Goal: Task Accomplishment & Management: Manage account settings

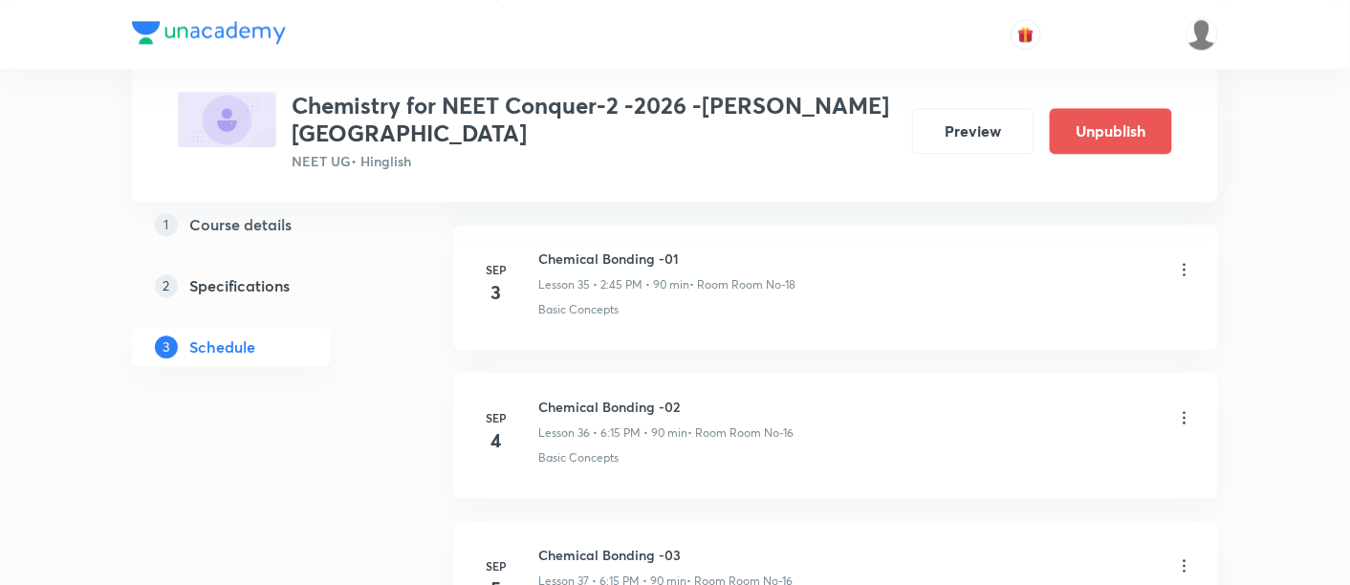
scroll to position [6221, 0]
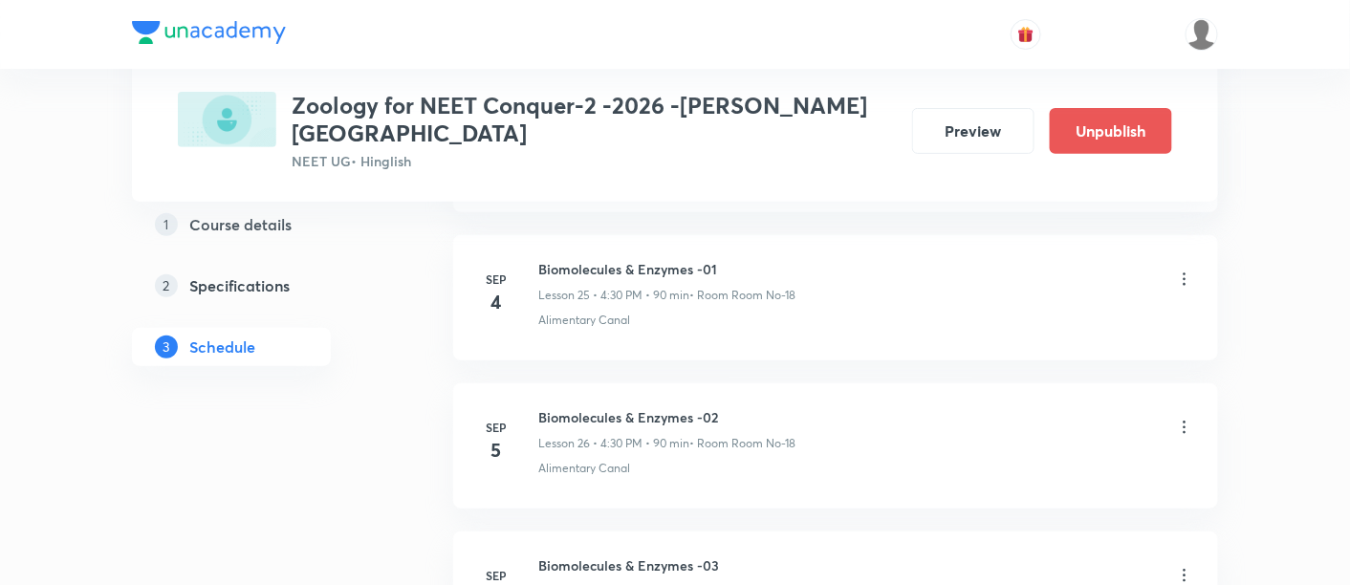
scroll to position [4563, 0]
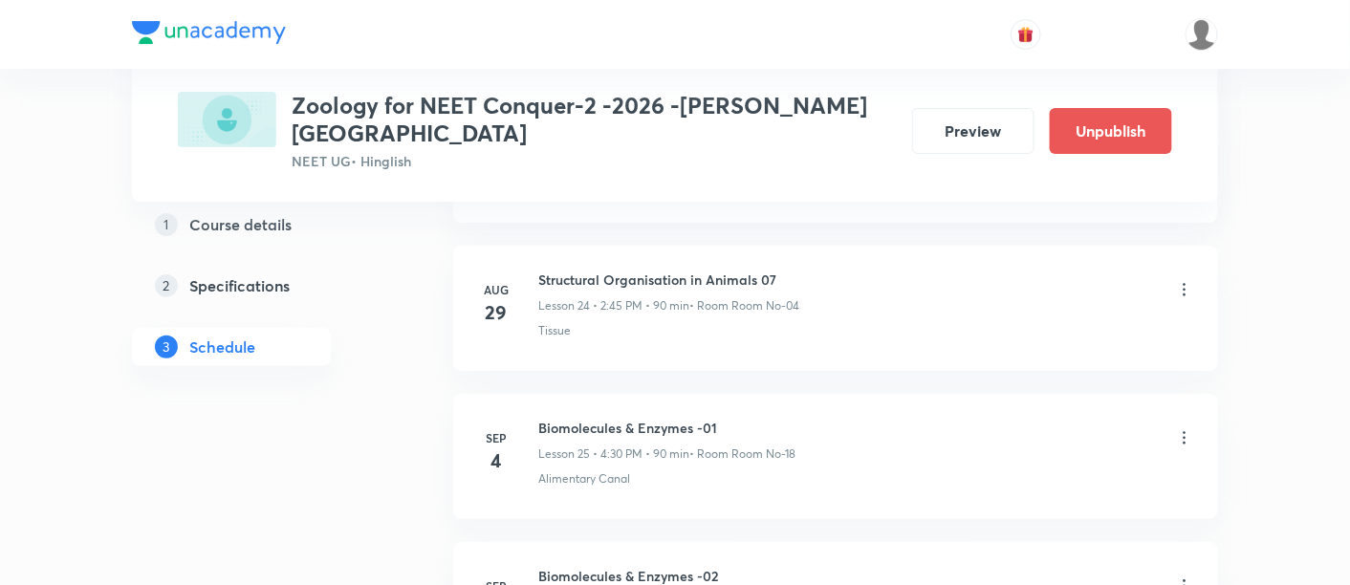
click at [1186, 432] on icon at bounding box center [1185, 438] width 3 height 12
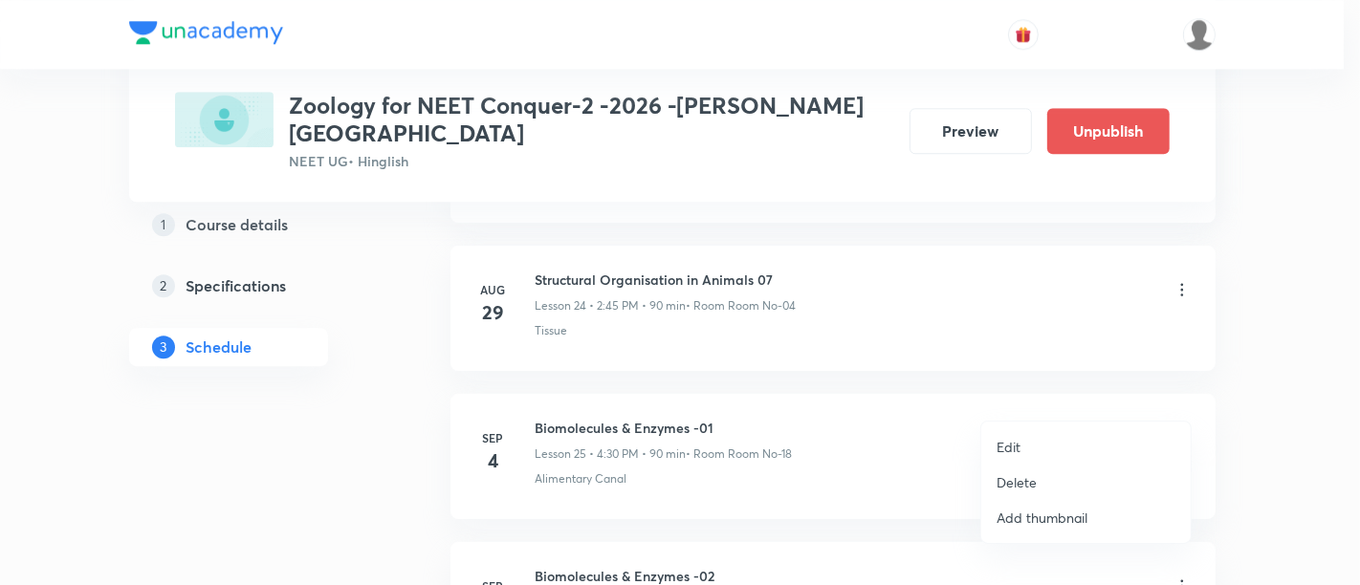
click at [1009, 447] on p "Edit" at bounding box center [1008, 447] width 24 height 20
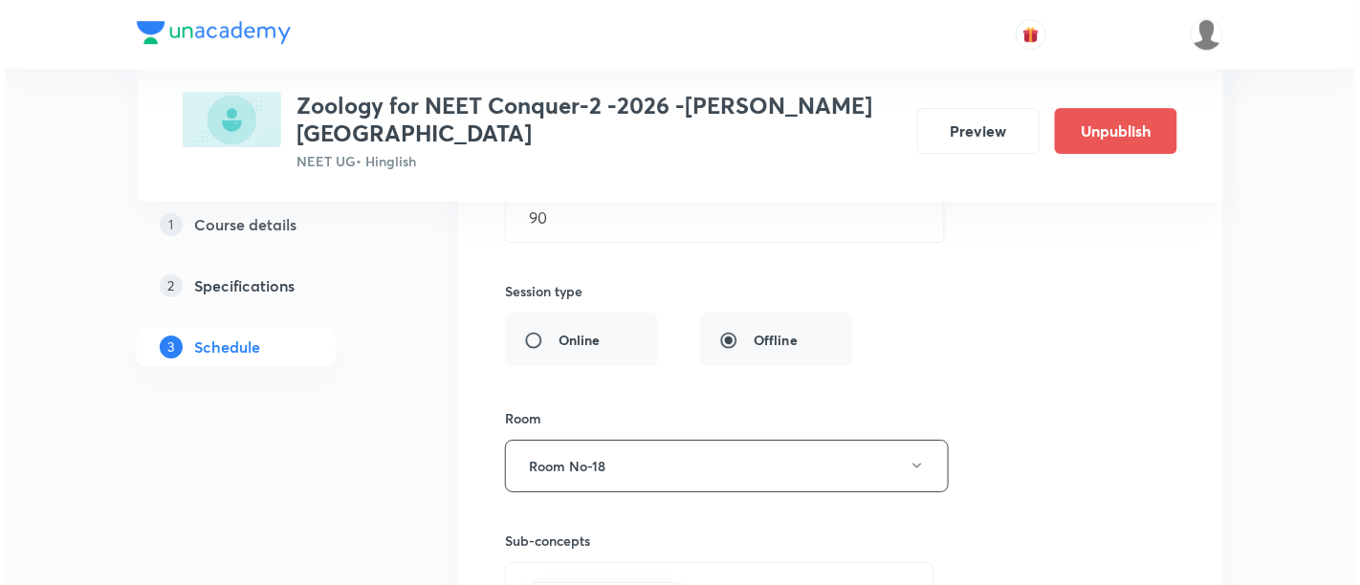
scroll to position [4145, 0]
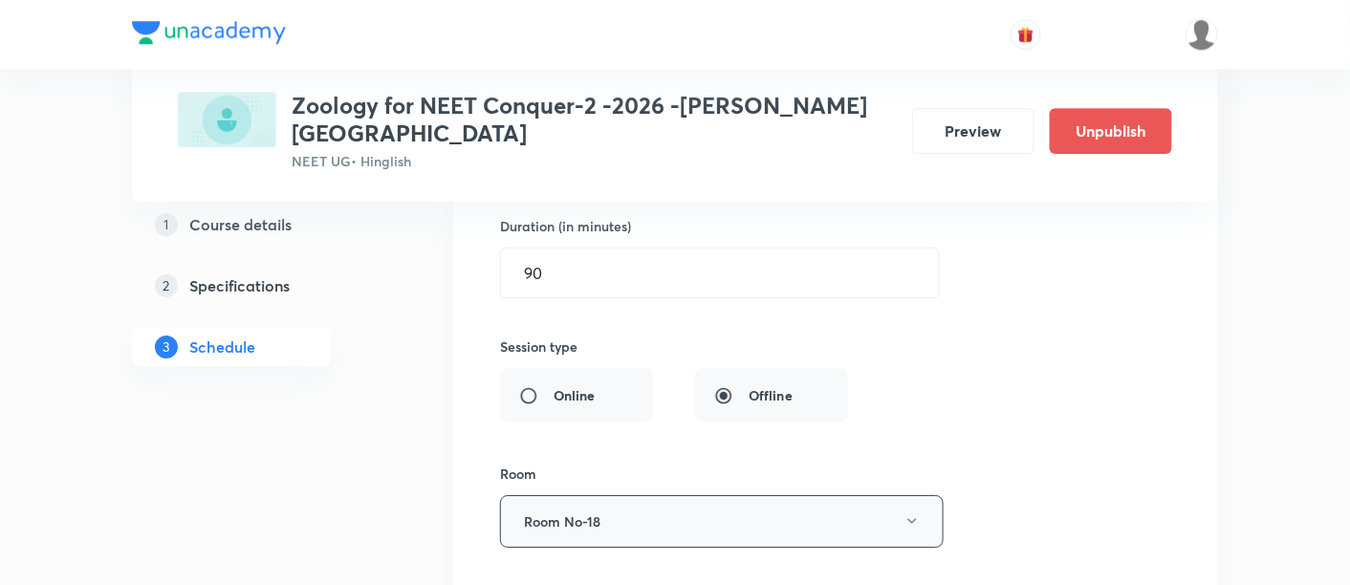
click at [904, 495] on button "Room No-18" at bounding box center [722, 521] width 444 height 53
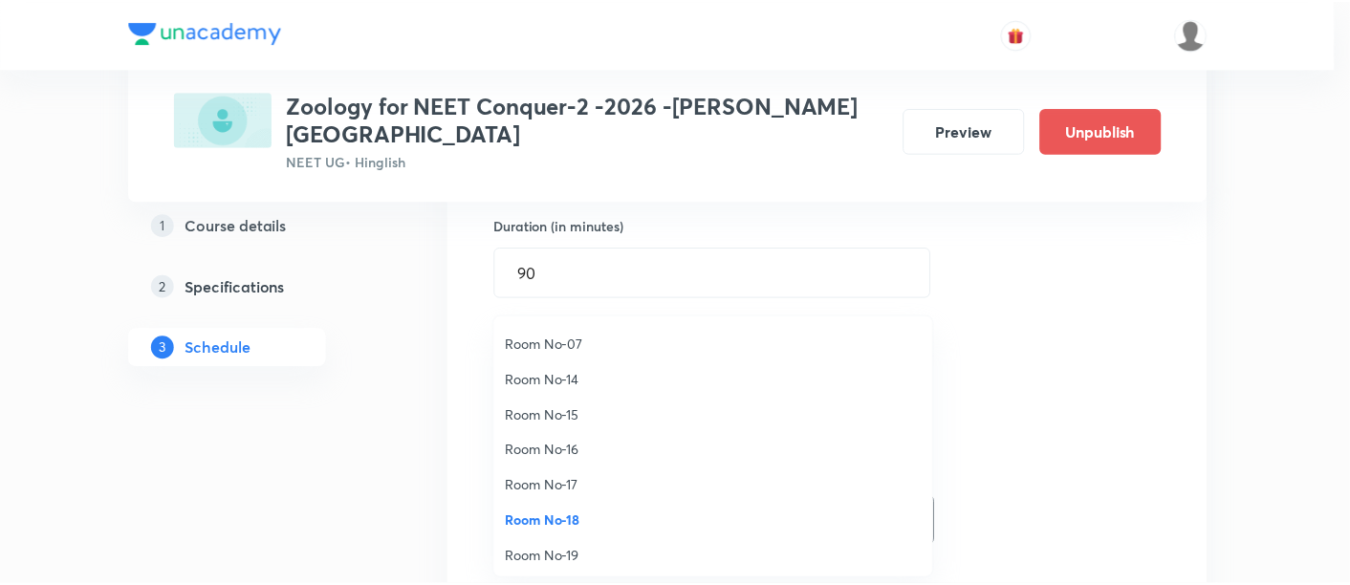
scroll to position [212, 0]
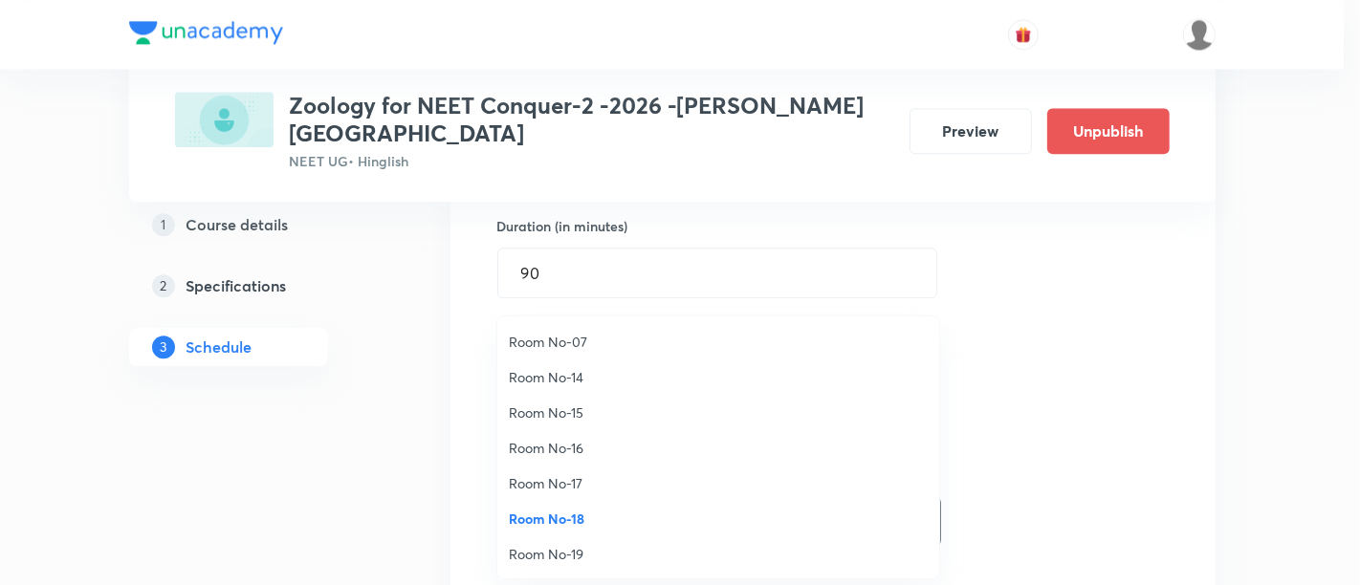
click at [579, 446] on span "Room No-16" at bounding box center [718, 448] width 419 height 20
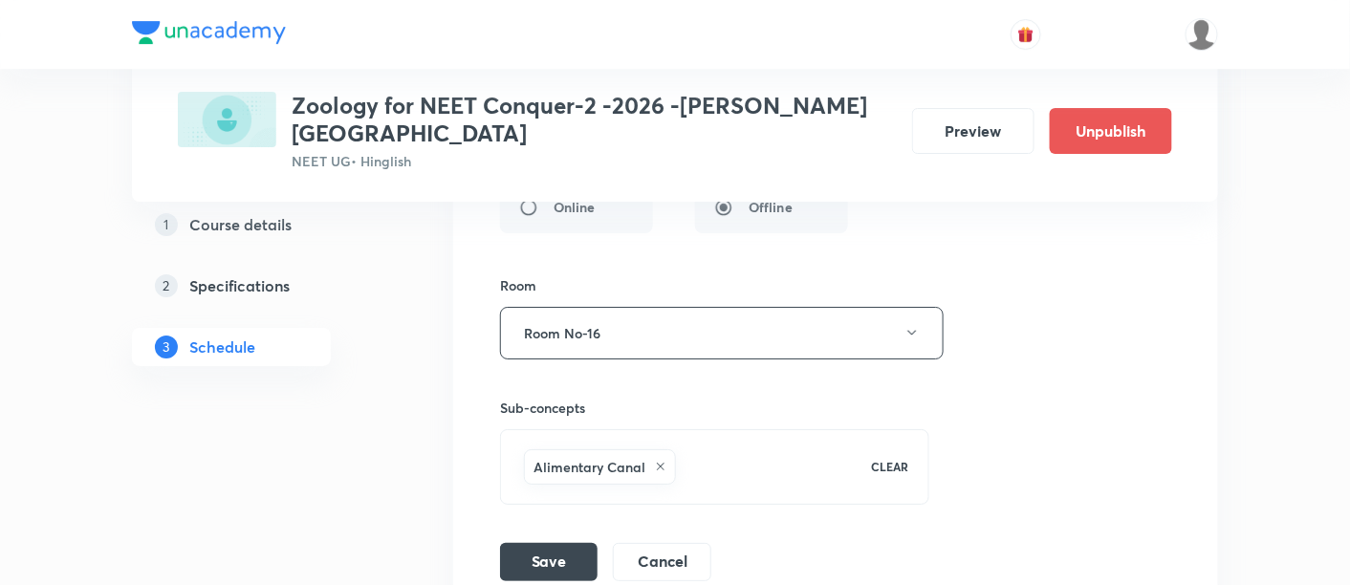
scroll to position [4386, 0]
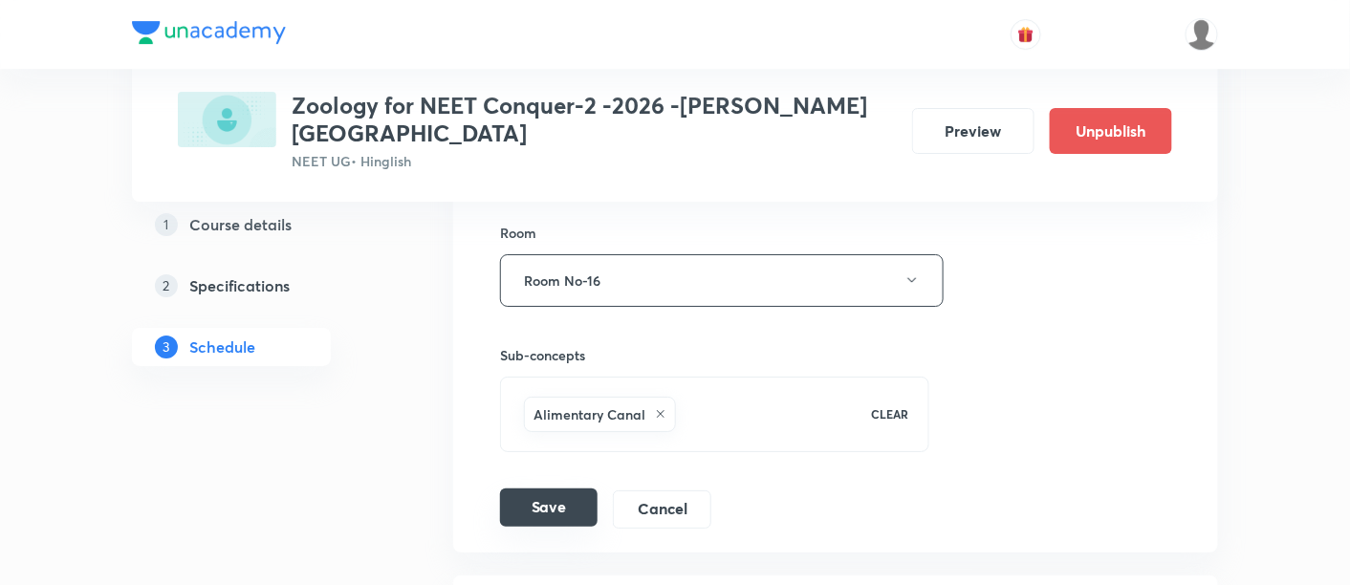
click at [563, 489] on button "Save" at bounding box center [549, 508] width 98 height 38
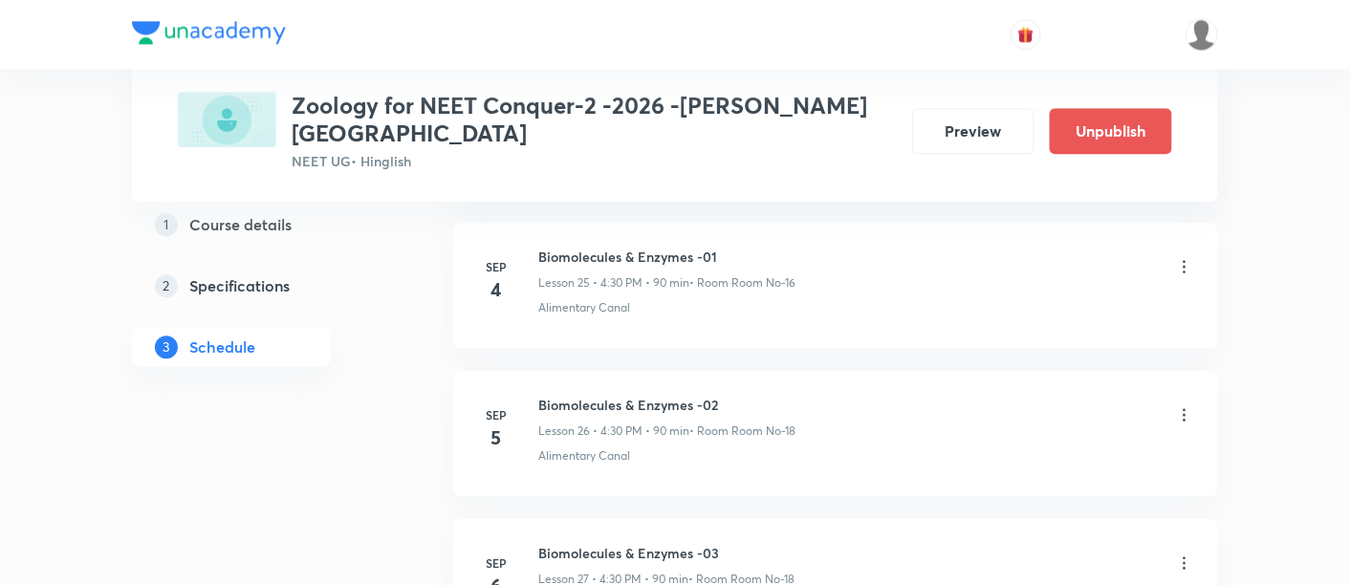
scroll to position [3864, 0]
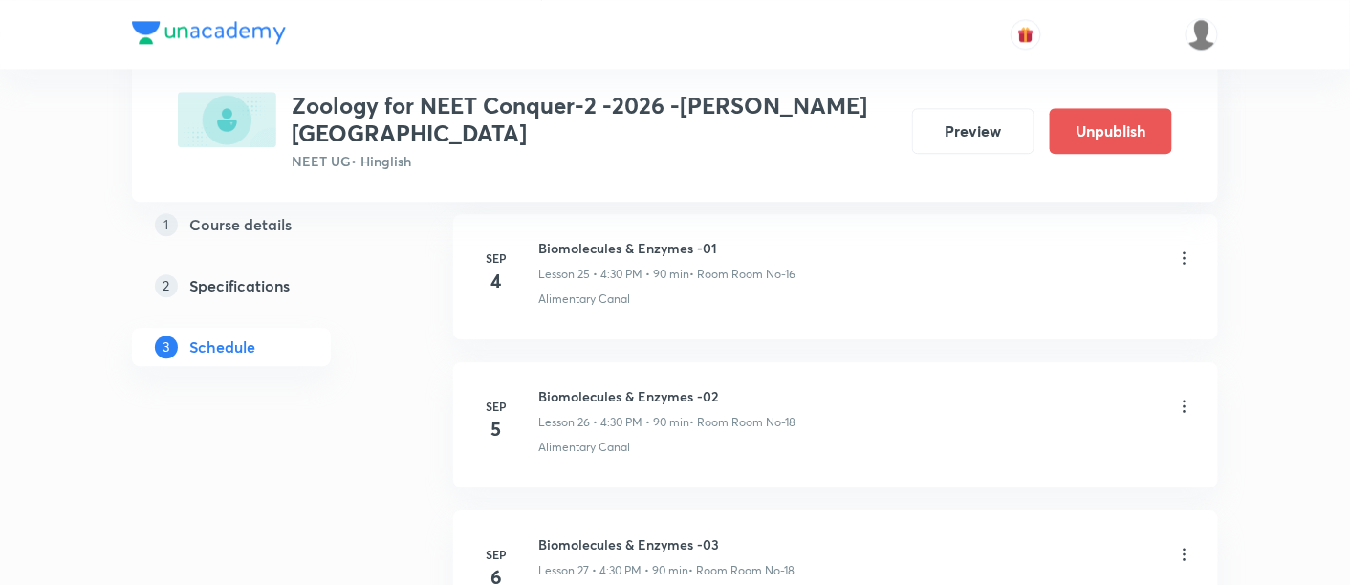
click at [1183, 397] on icon at bounding box center [1184, 406] width 19 height 19
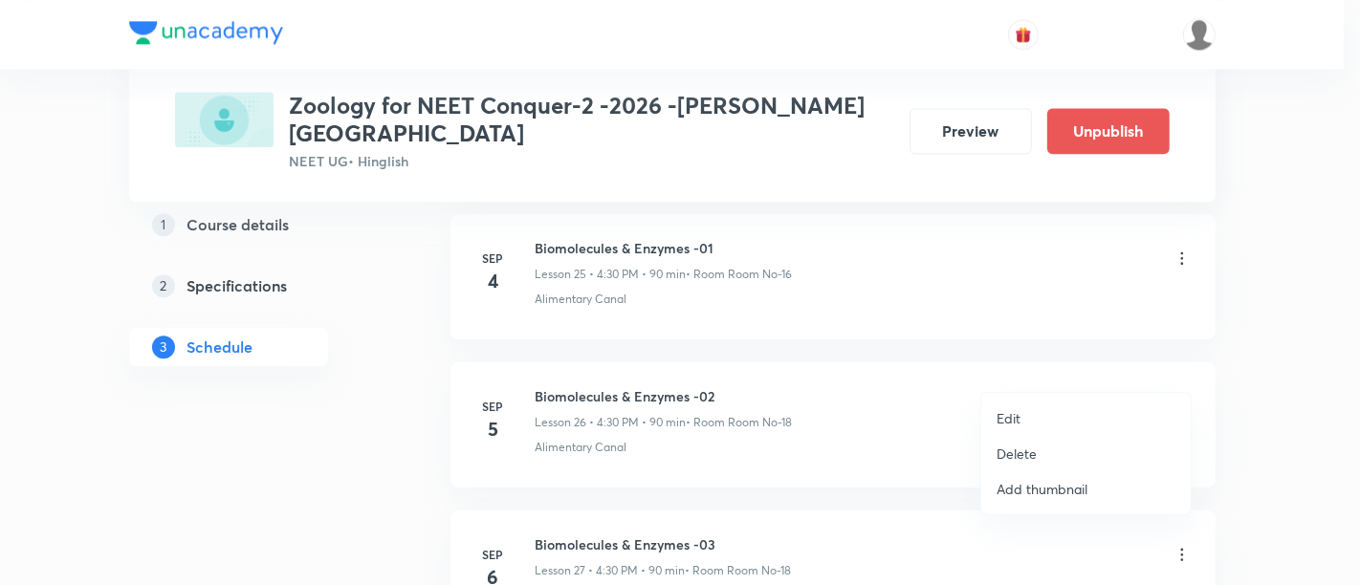
click at [1009, 419] on p "Edit" at bounding box center [1008, 418] width 24 height 20
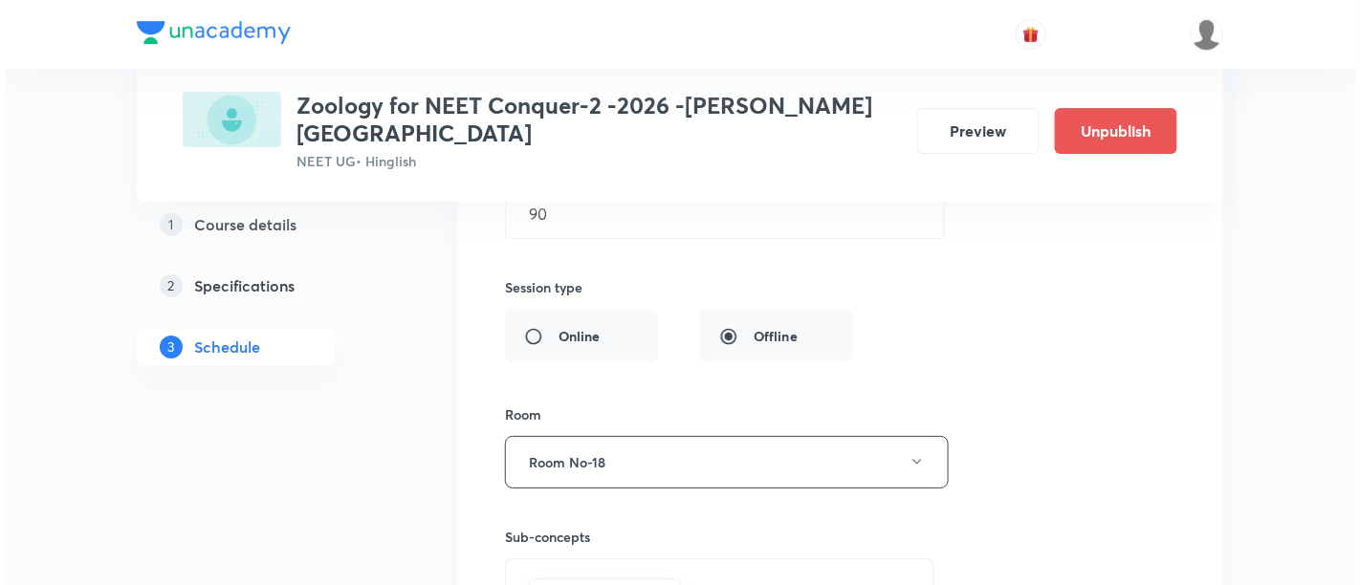
scroll to position [4382, 0]
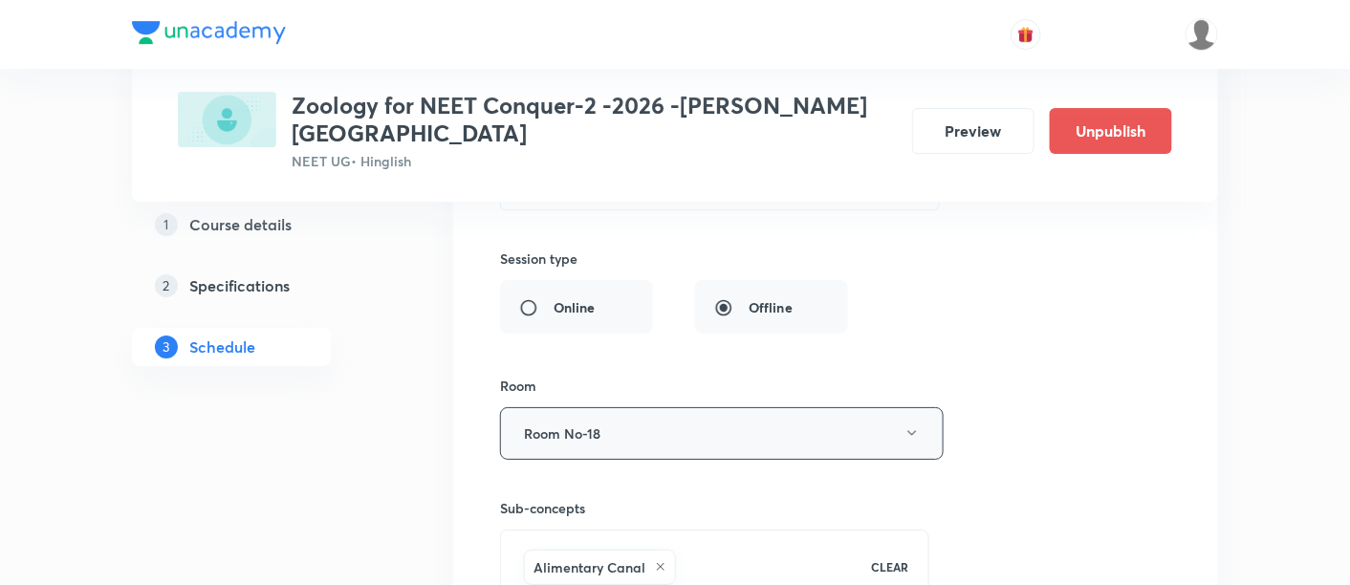
click at [915, 426] on icon "button" at bounding box center [912, 433] width 15 height 15
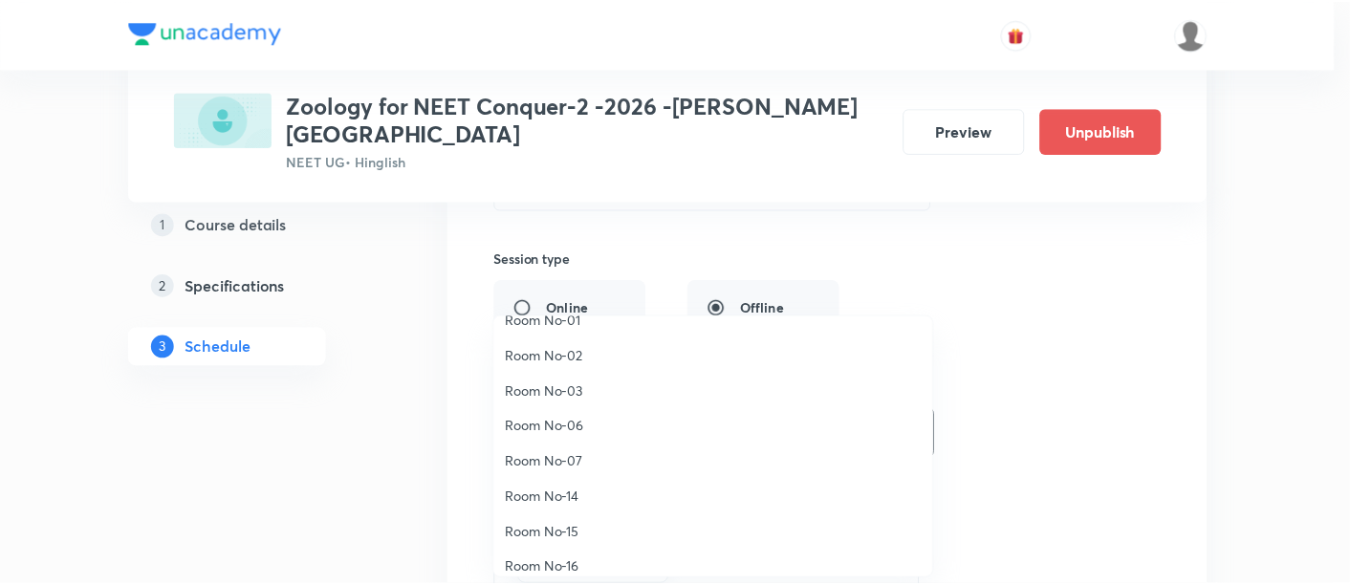
scroll to position [212, 0]
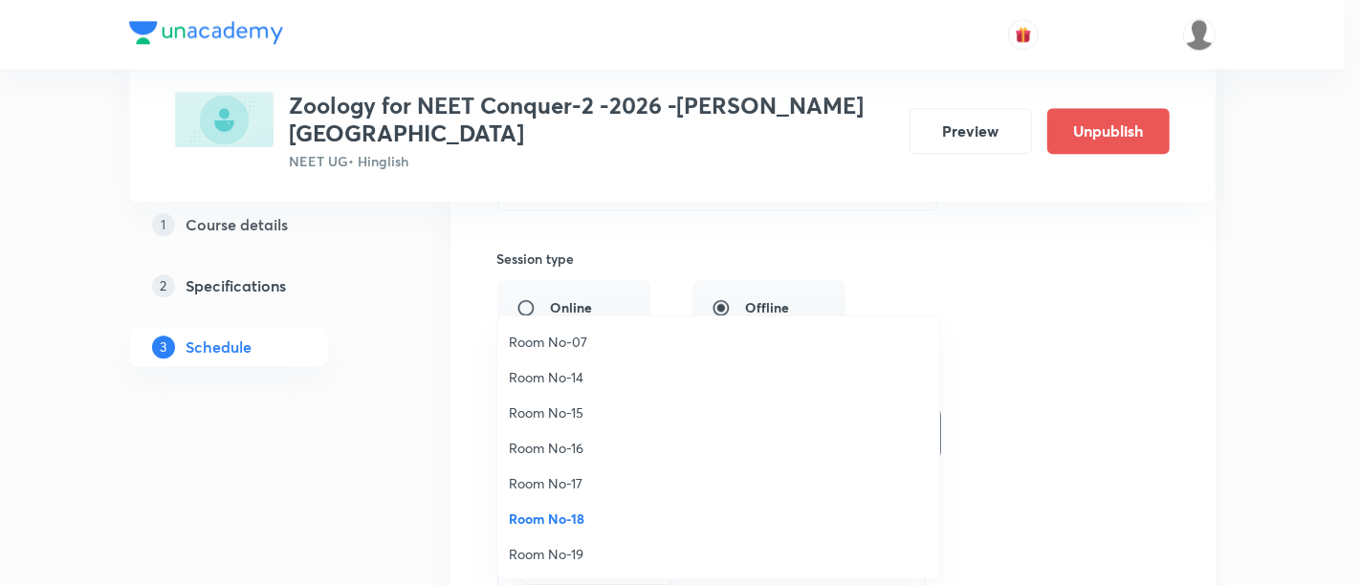
click at [576, 445] on span "Room No-16" at bounding box center [718, 448] width 419 height 20
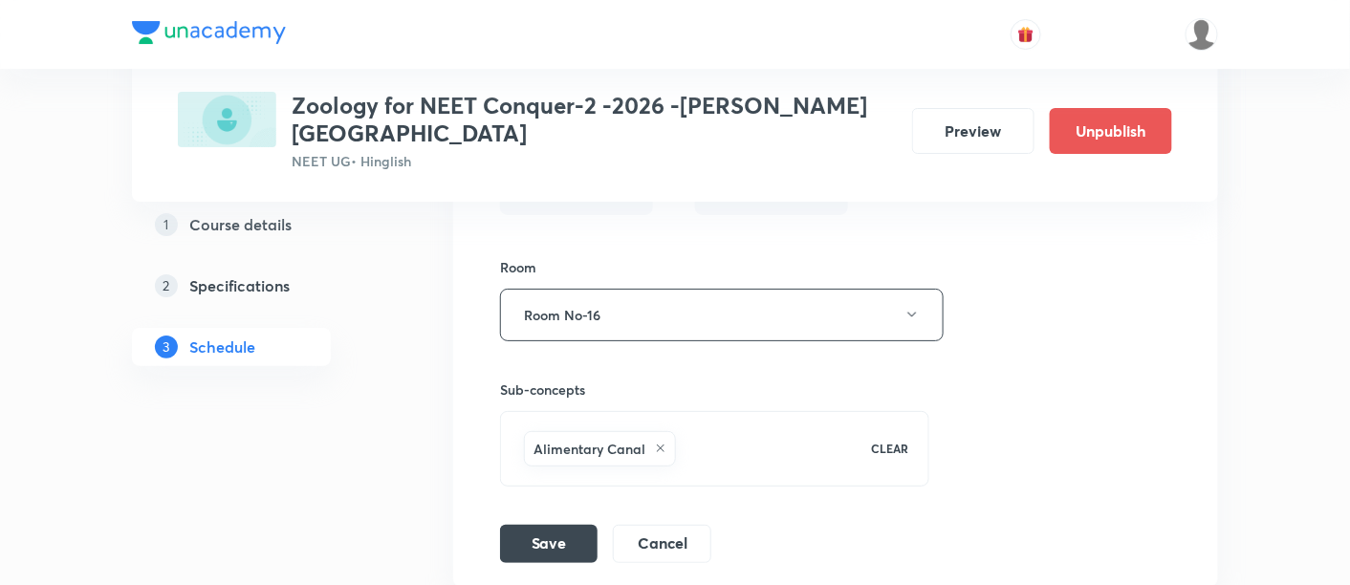
scroll to position [4505, 0]
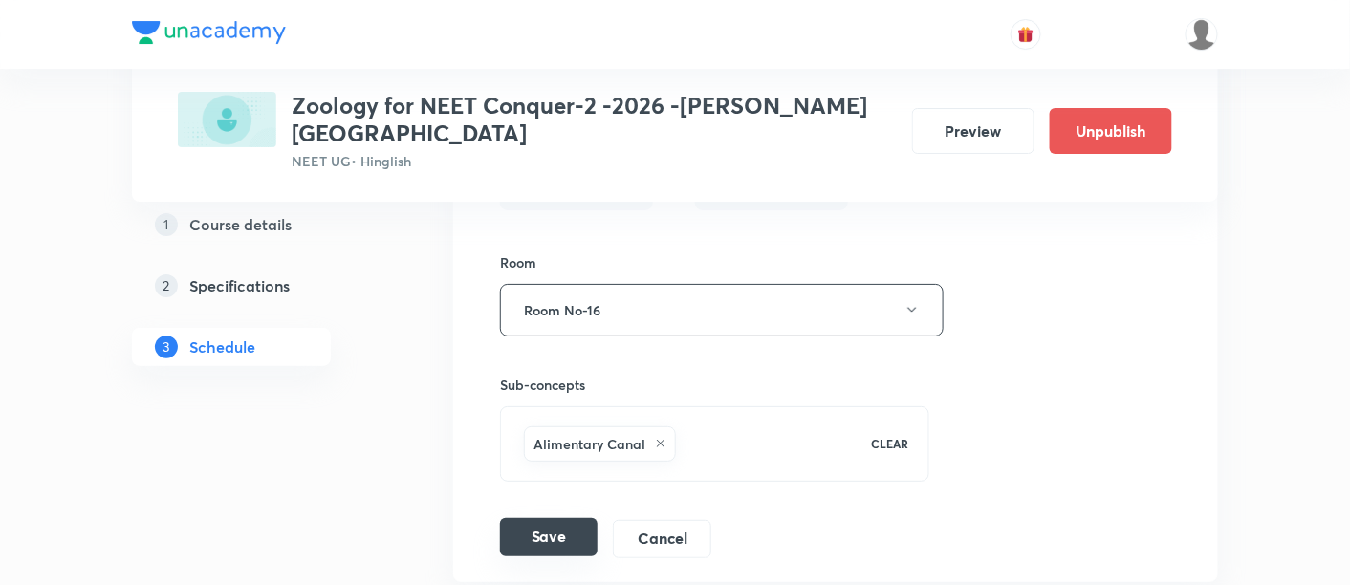
click at [518, 518] on button "Save" at bounding box center [549, 537] width 98 height 38
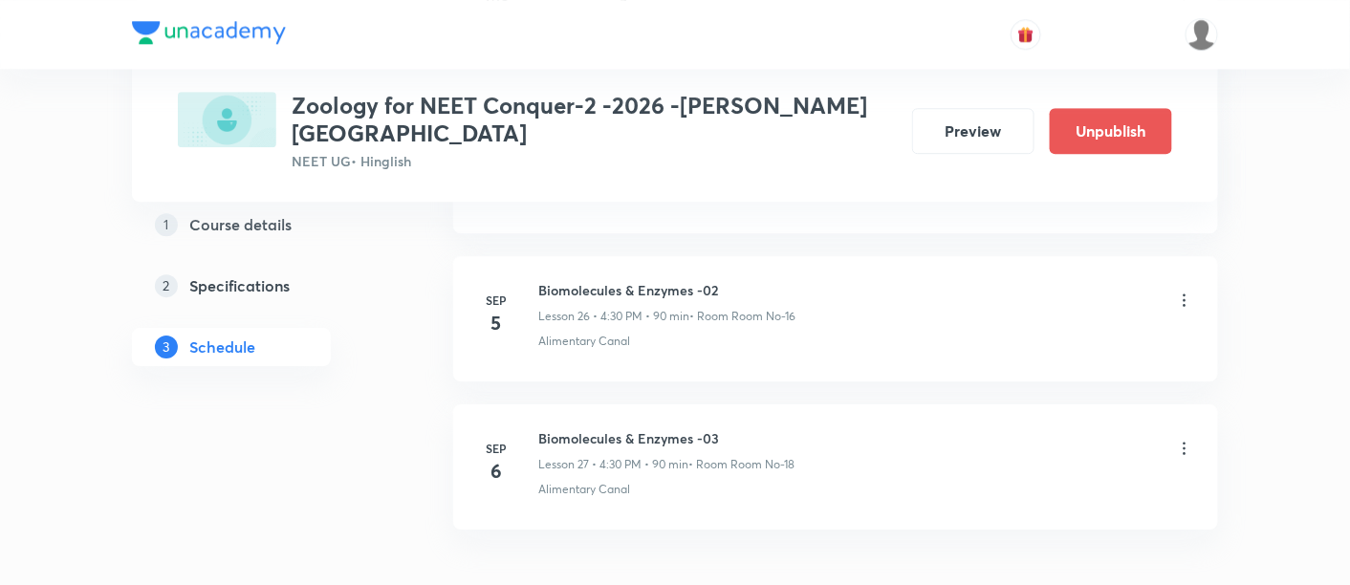
scroll to position [3985, 0]
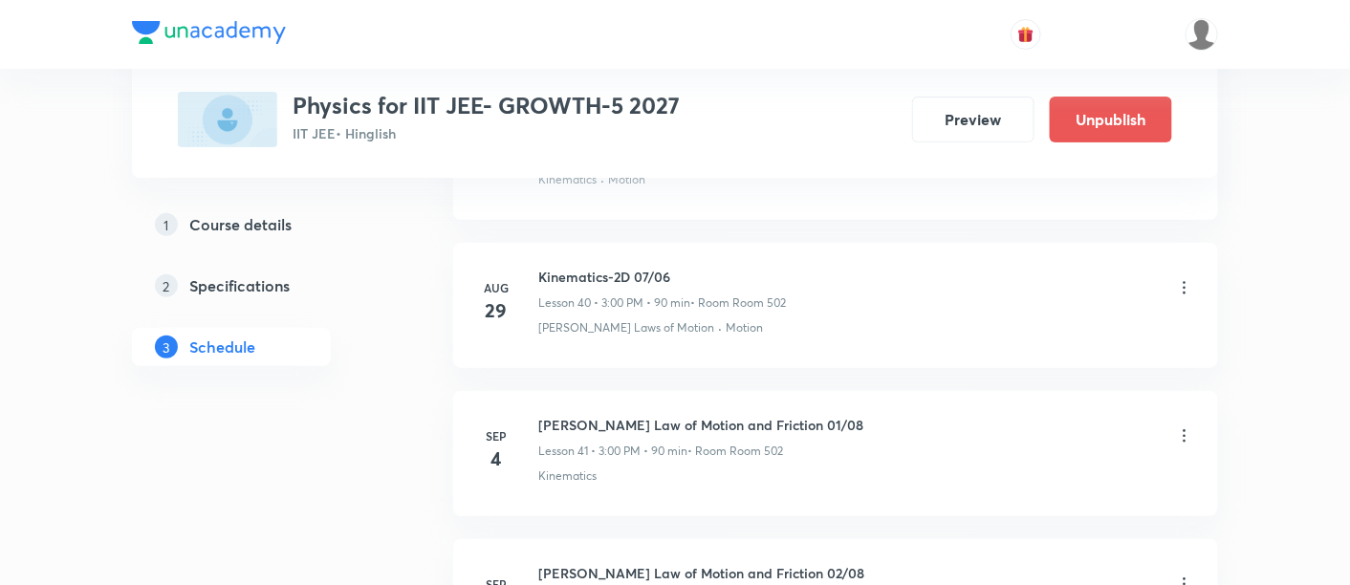
scroll to position [6915, 0]
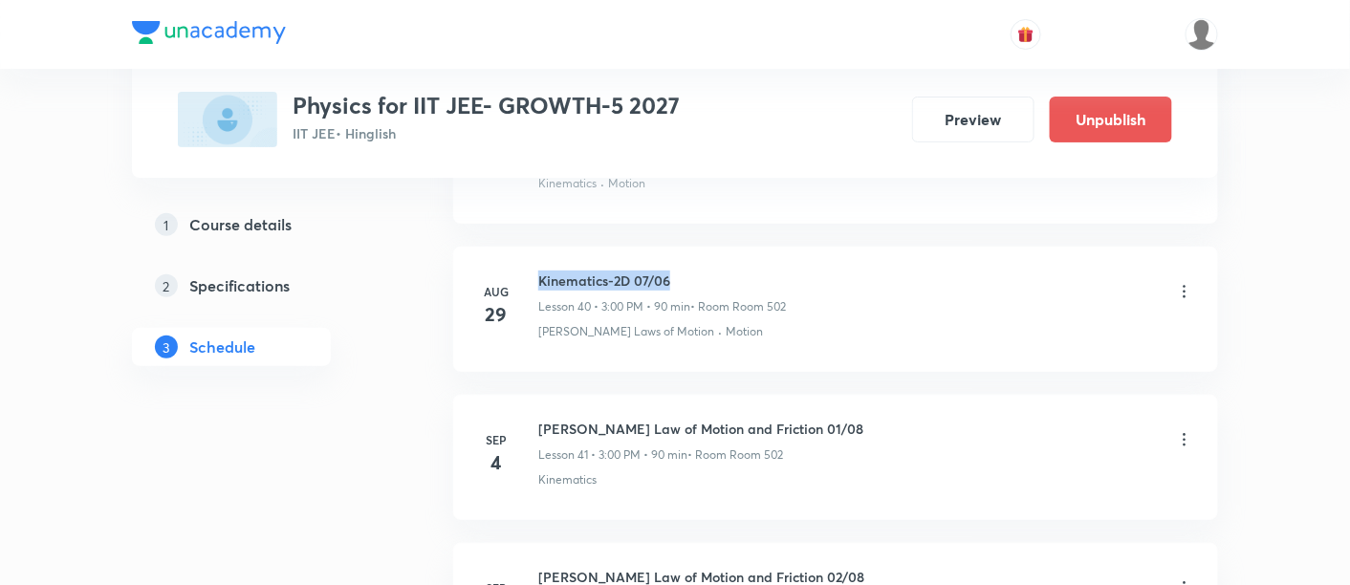
drag, startPoint x: 540, startPoint y: 255, endPoint x: 687, endPoint y: 255, distance: 146.3
click at [687, 271] on h6 "Kinematics-2D 07/06" at bounding box center [662, 281] width 248 height 20
copy h6 "Kinematics-2D 07/06"
click at [1040, 419] on div "Newton's Law of Motion and Friction 01/08 Lesson 41 • 3:00 PM • 90 min • Room R…" at bounding box center [866, 441] width 656 height 45
click at [1188, 430] on icon at bounding box center [1184, 439] width 19 height 19
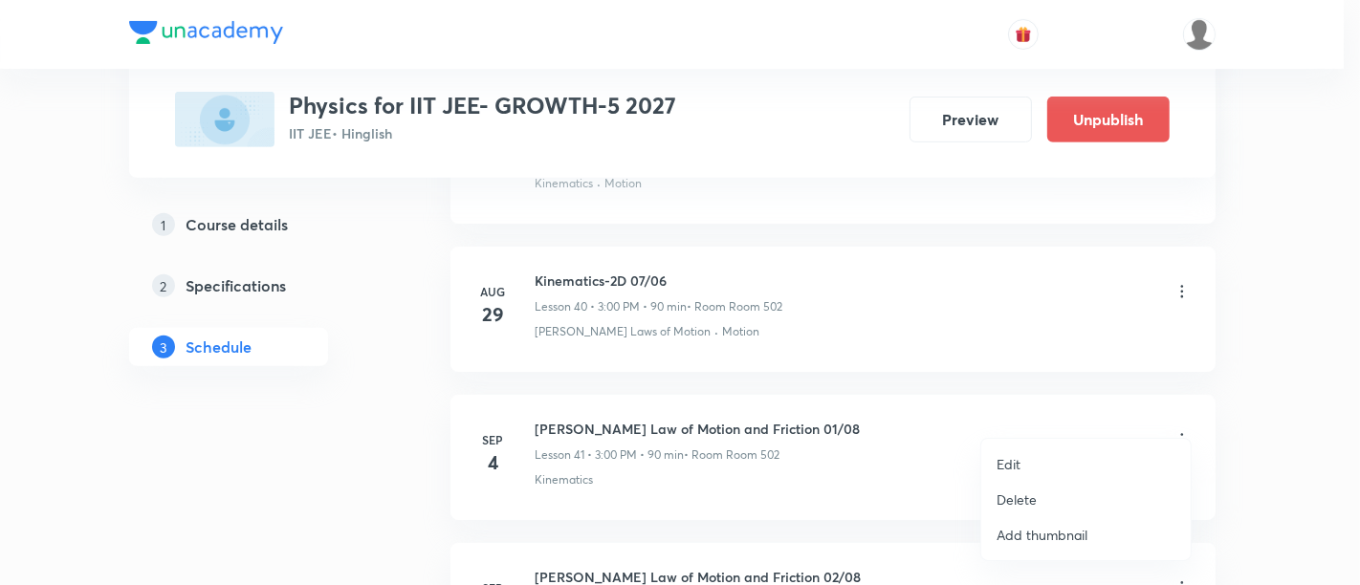
click at [1015, 460] on p "Edit" at bounding box center [1008, 464] width 24 height 20
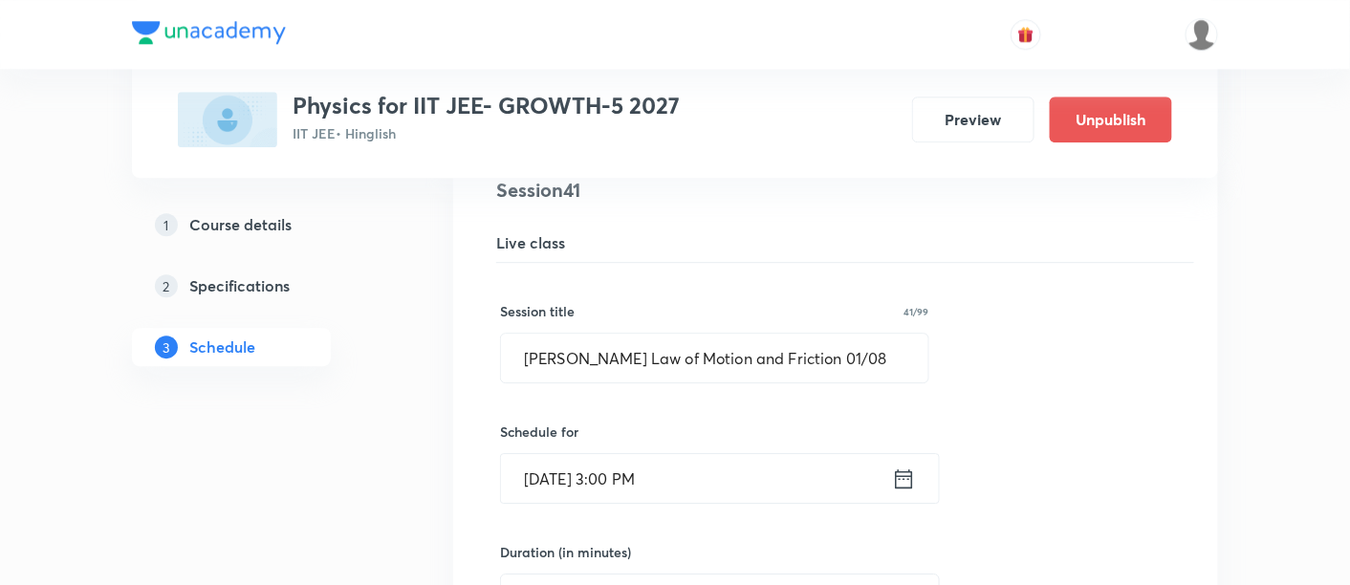
scroll to position [6139, 0]
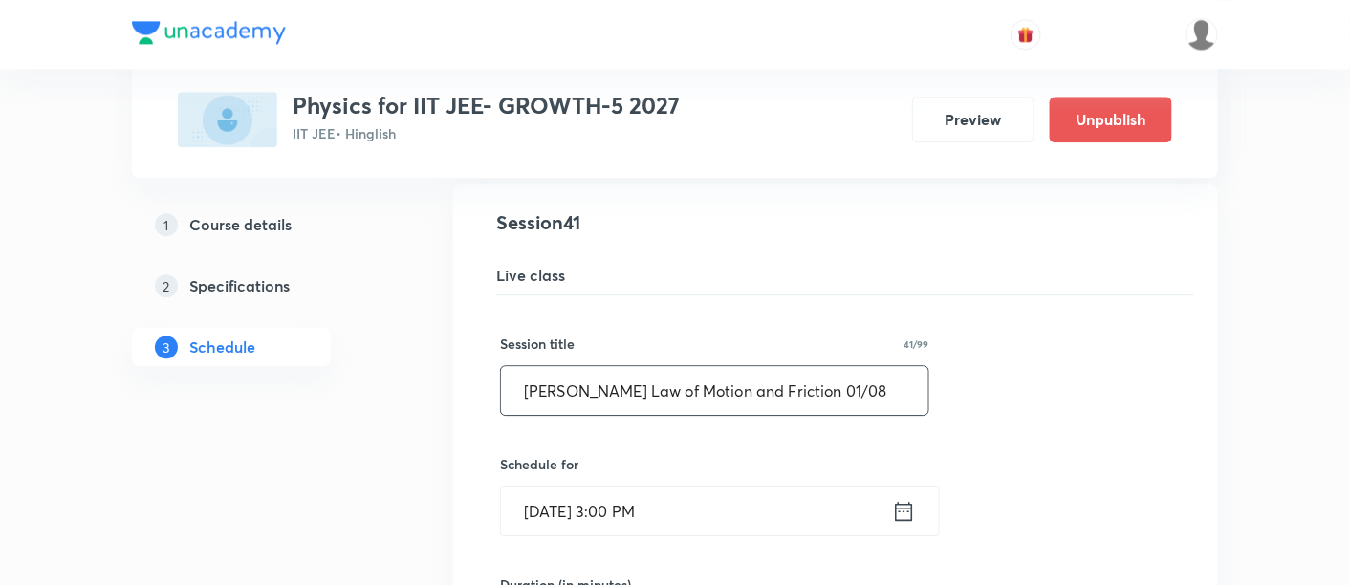
drag, startPoint x: 521, startPoint y: 367, endPoint x: 896, endPoint y: 373, distance: 374.9
click at [896, 373] on input "Newton's Law of Motion and Friction 01/08" at bounding box center [714, 390] width 427 height 49
paste input "Kinematics-2D 07/06"
click at [645, 366] on input "Kinematics-2D 07/06" at bounding box center [714, 390] width 427 height 49
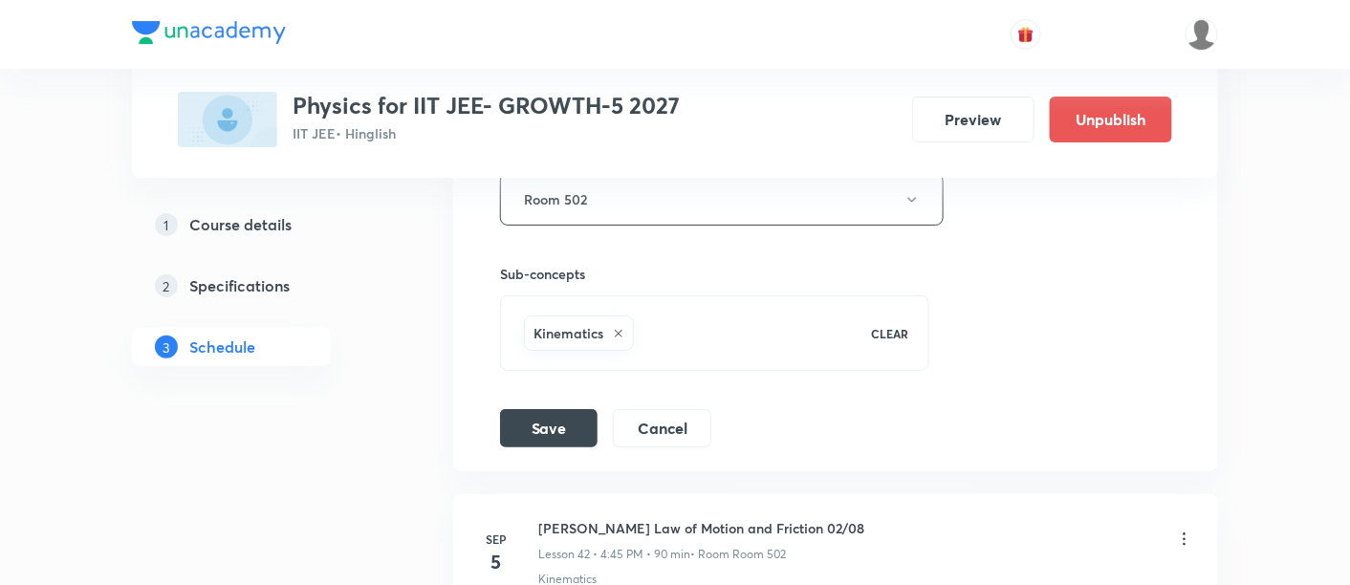
scroll to position [6829, 0]
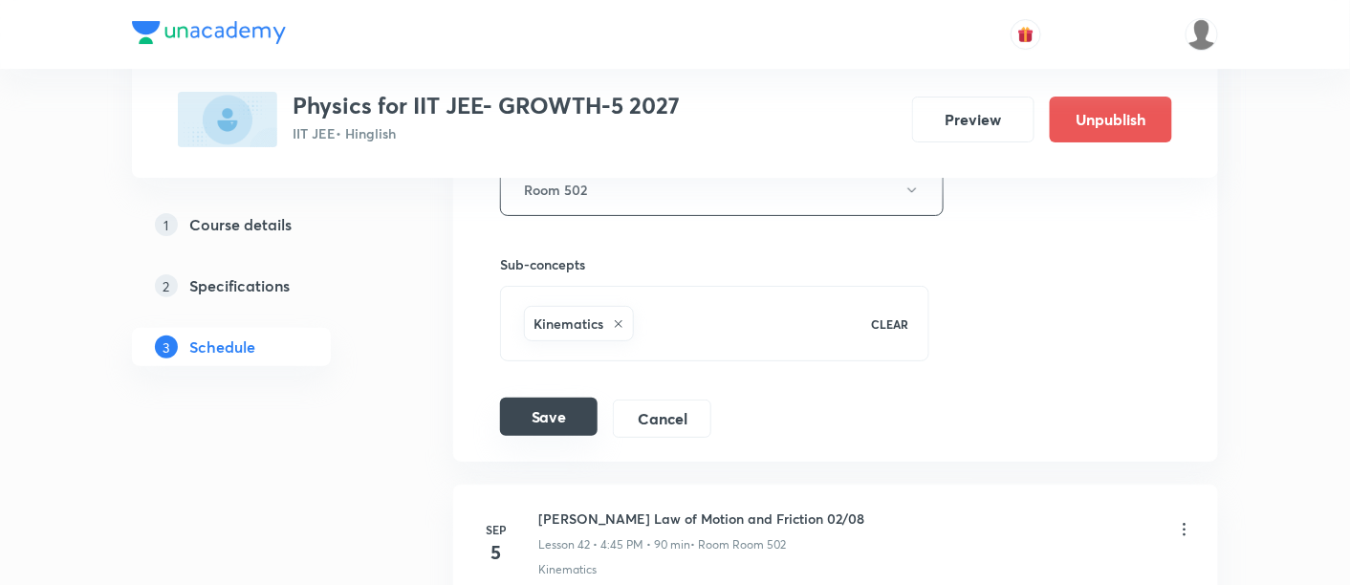
type input "Kinematics-2D 08/06"
click at [537, 398] on button "Save" at bounding box center [549, 417] width 98 height 38
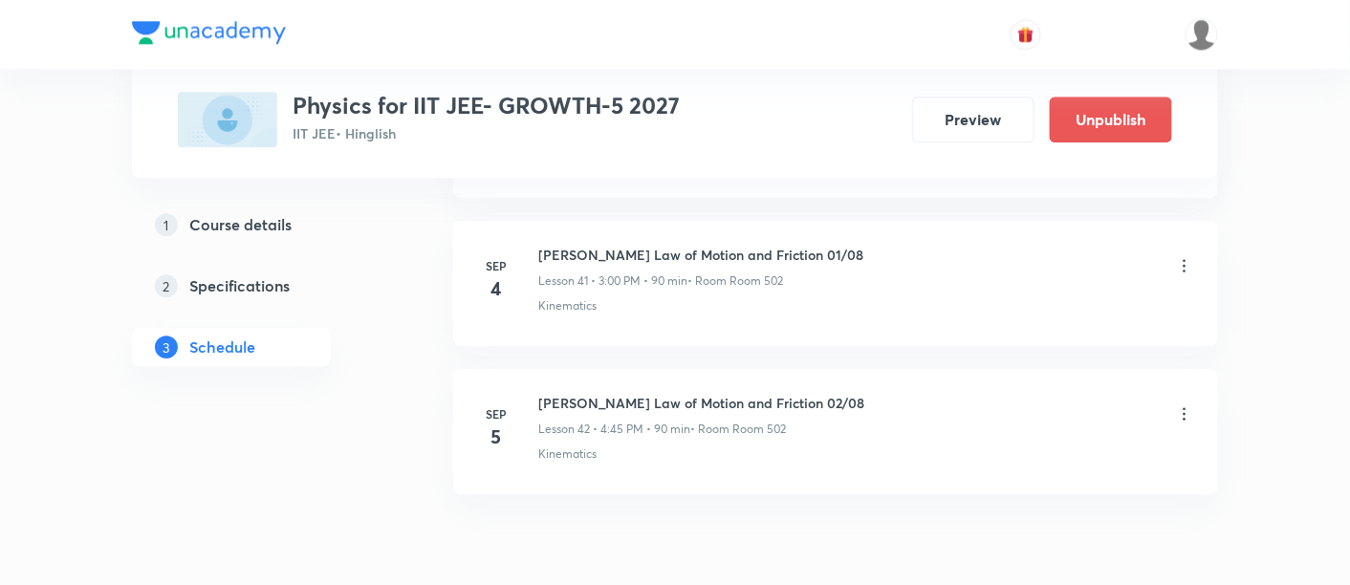
scroll to position [6201, 0]
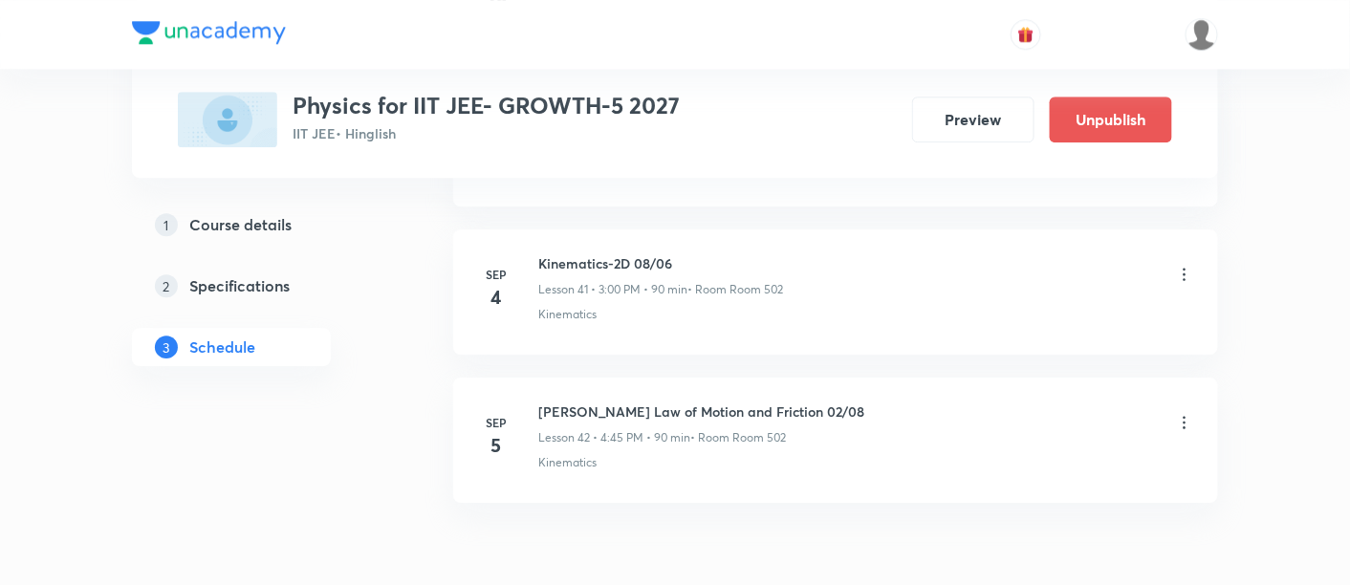
click at [1186, 417] on icon at bounding box center [1185, 423] width 3 height 12
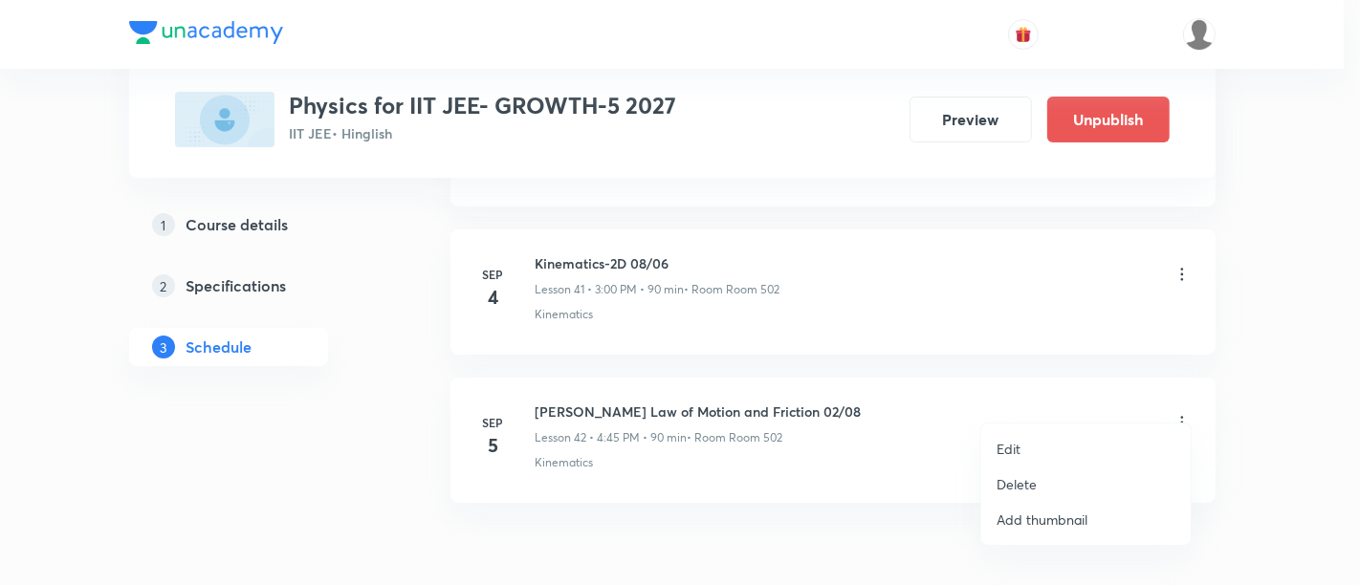
click at [990, 449] on li "Edit" at bounding box center [1085, 448] width 209 height 35
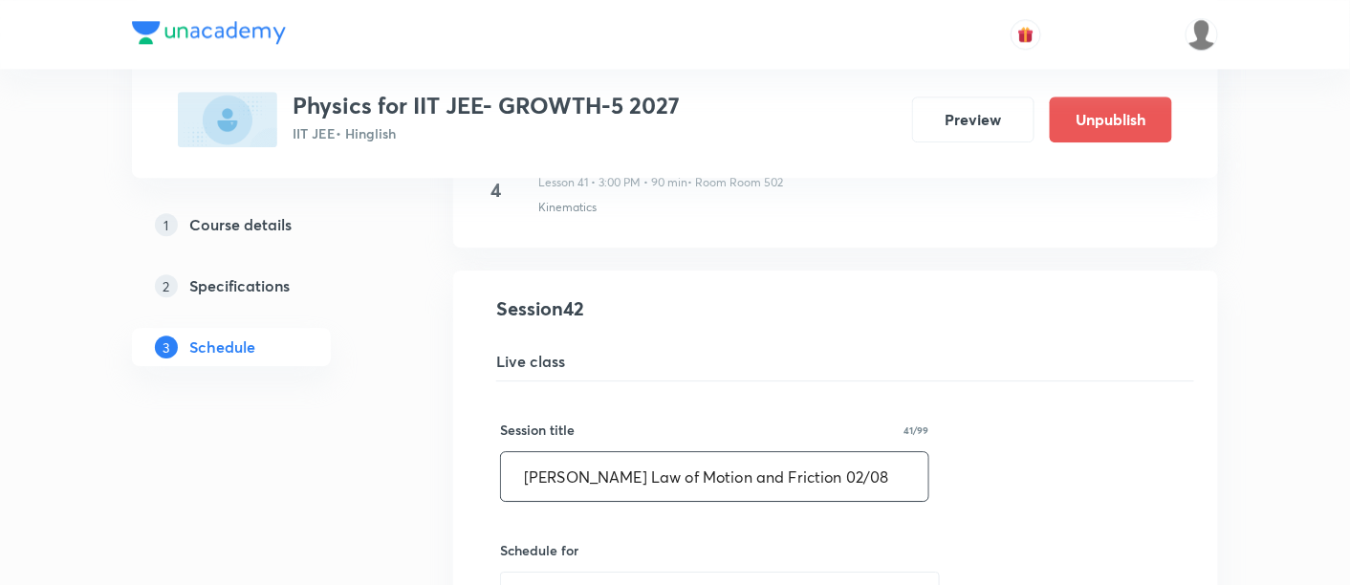
click at [810, 454] on input "Newton's Law of Motion and Friction 02/08" at bounding box center [714, 476] width 427 height 49
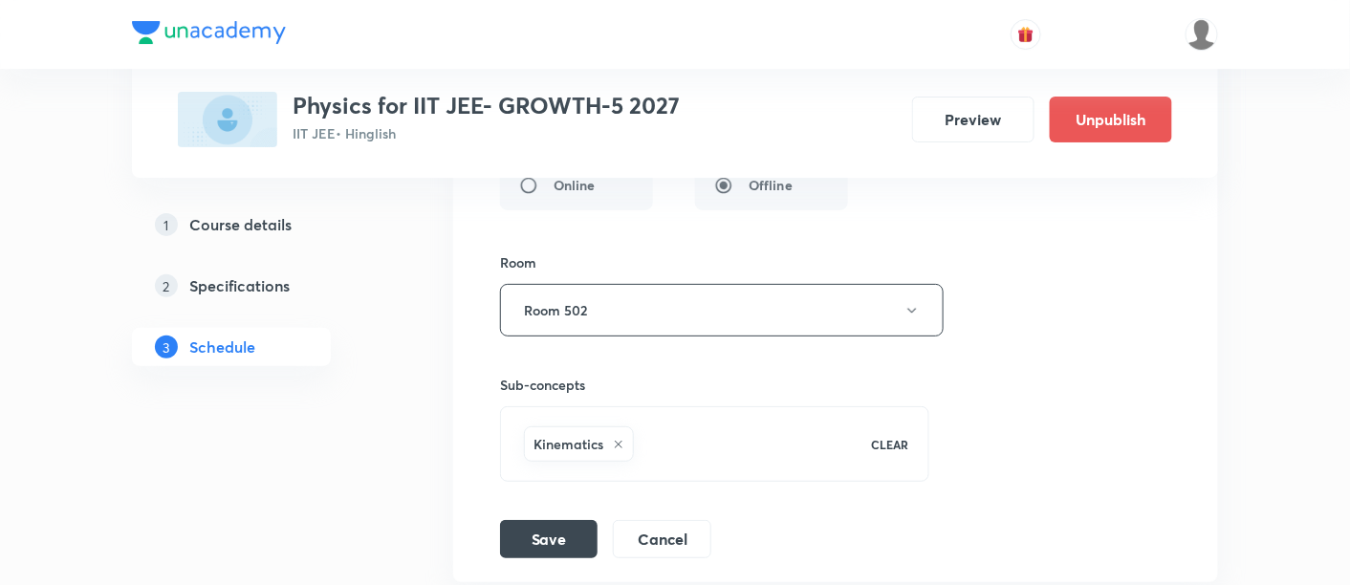
scroll to position [6864, 0]
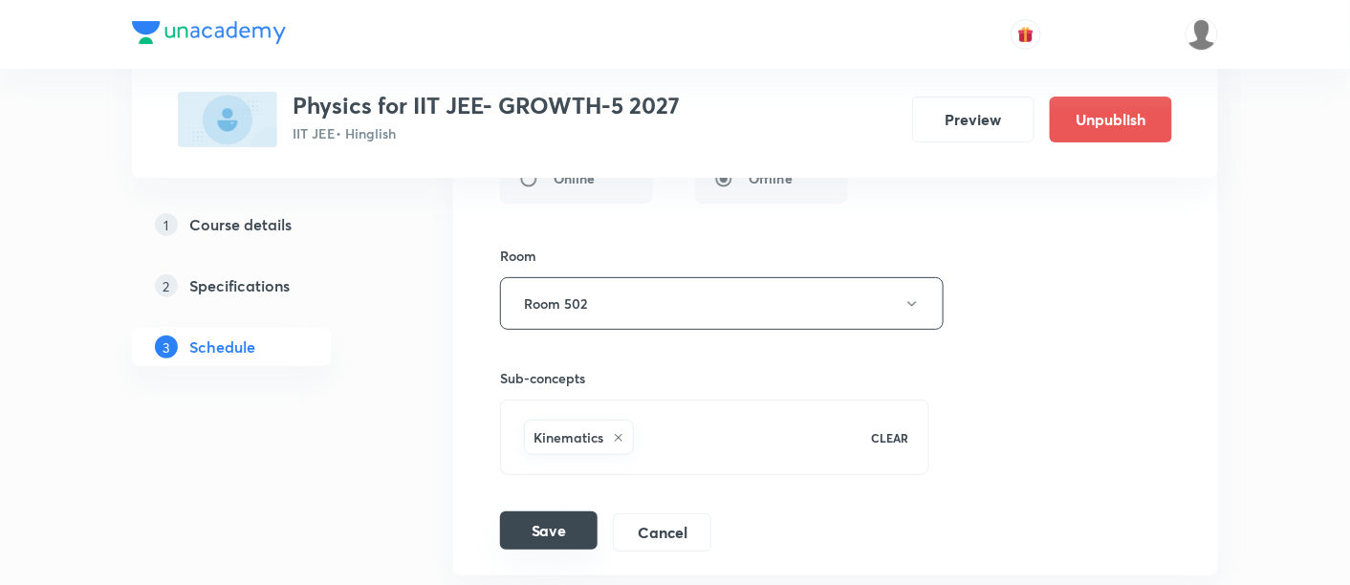
type input "Newton's Law of Motion and Friction 01/08"
click at [574, 512] on button "Save" at bounding box center [549, 531] width 98 height 38
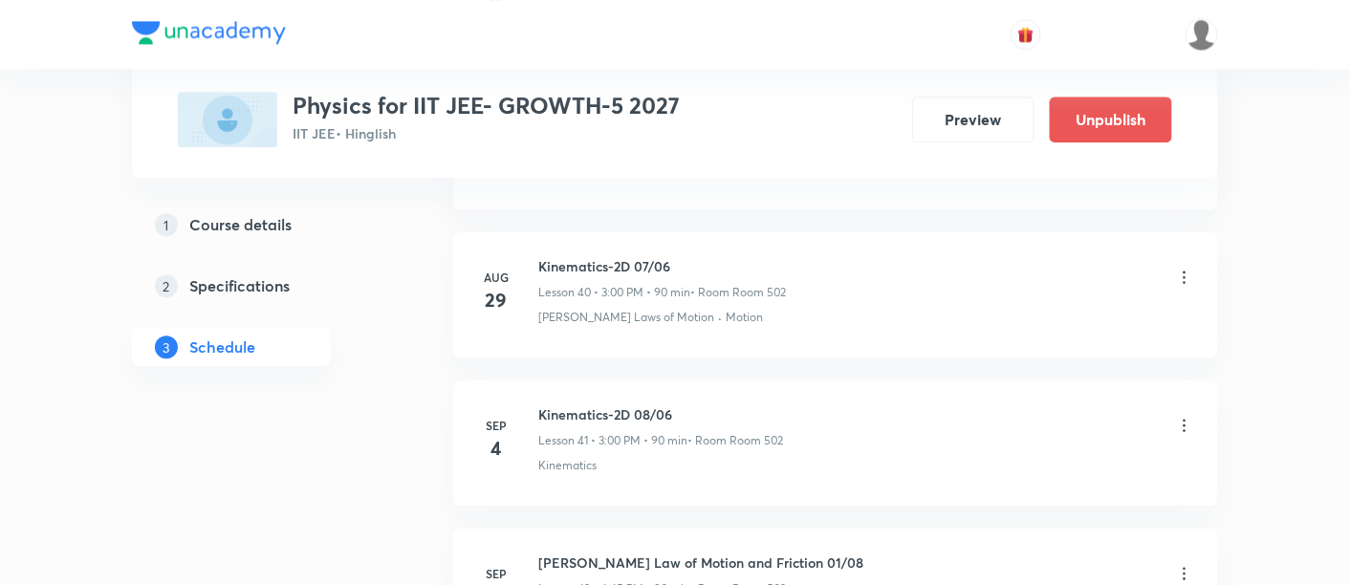
scroll to position [6035, 0]
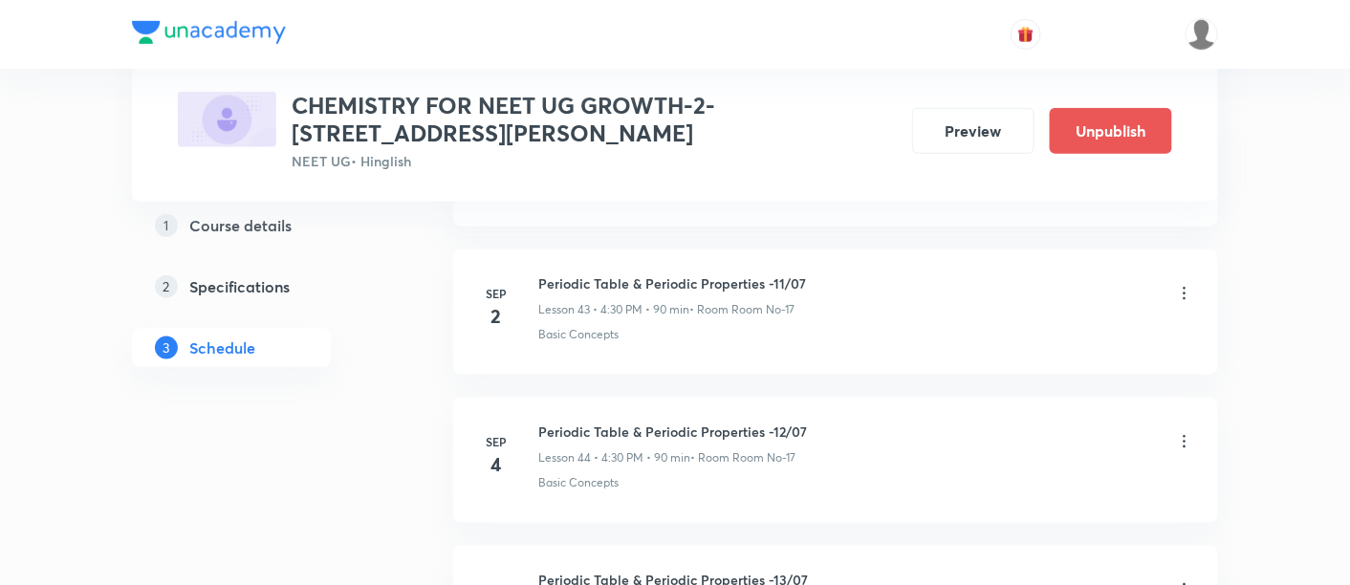
scroll to position [7382, 0]
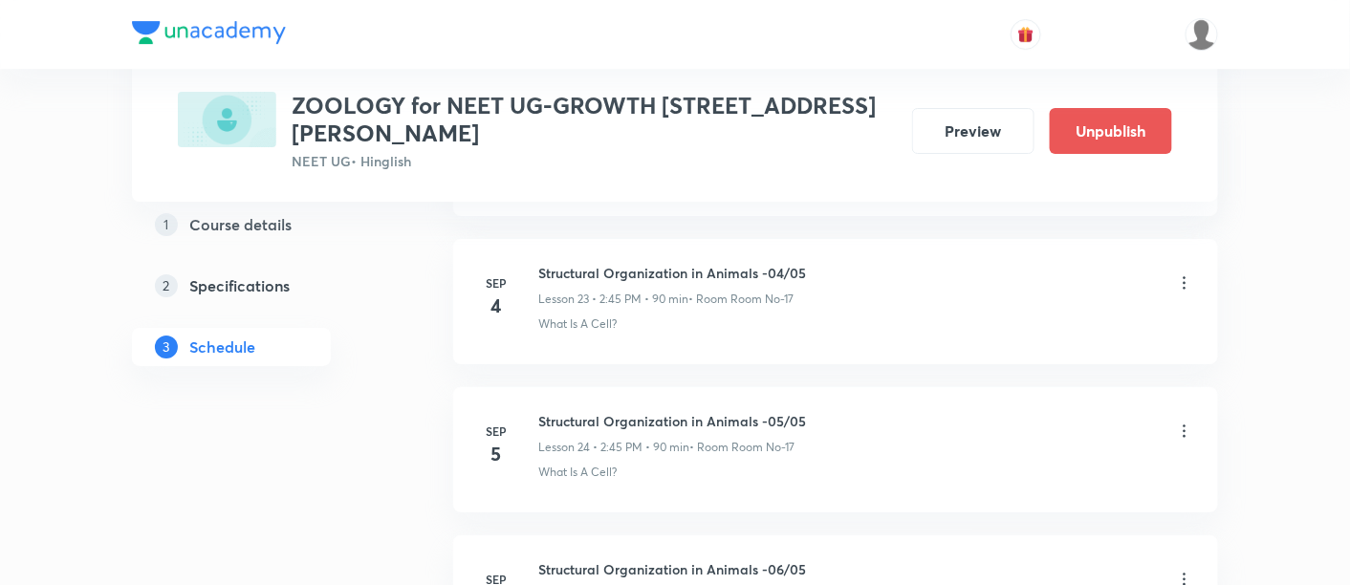
scroll to position [4412, 0]
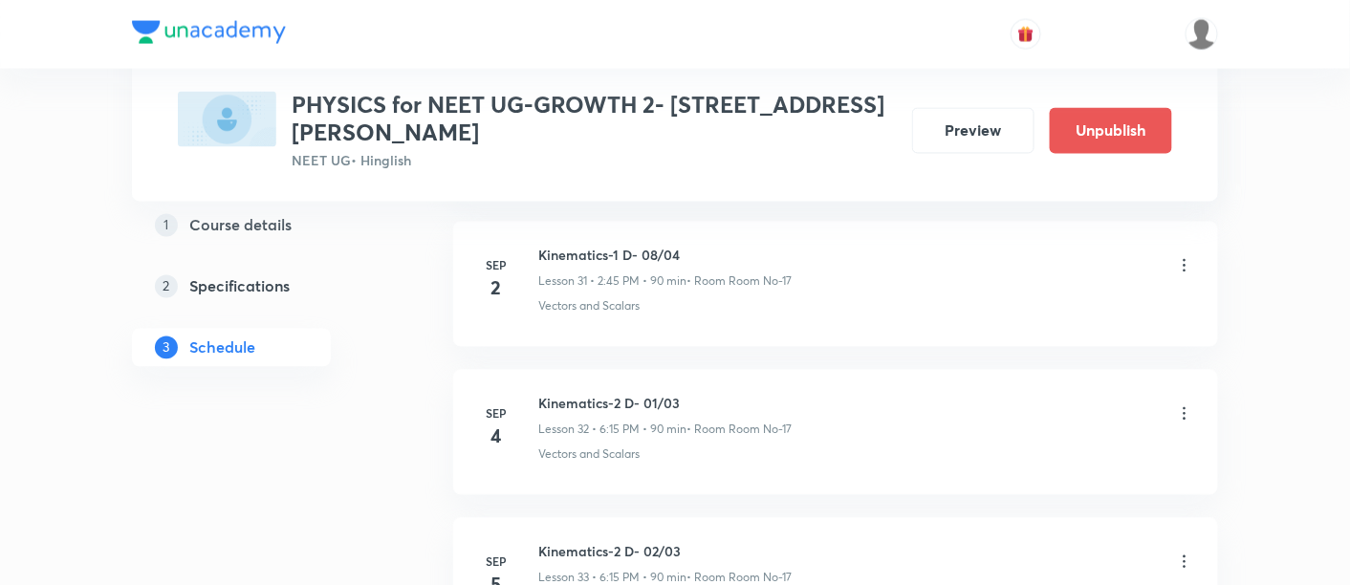
scroll to position [5604, 0]
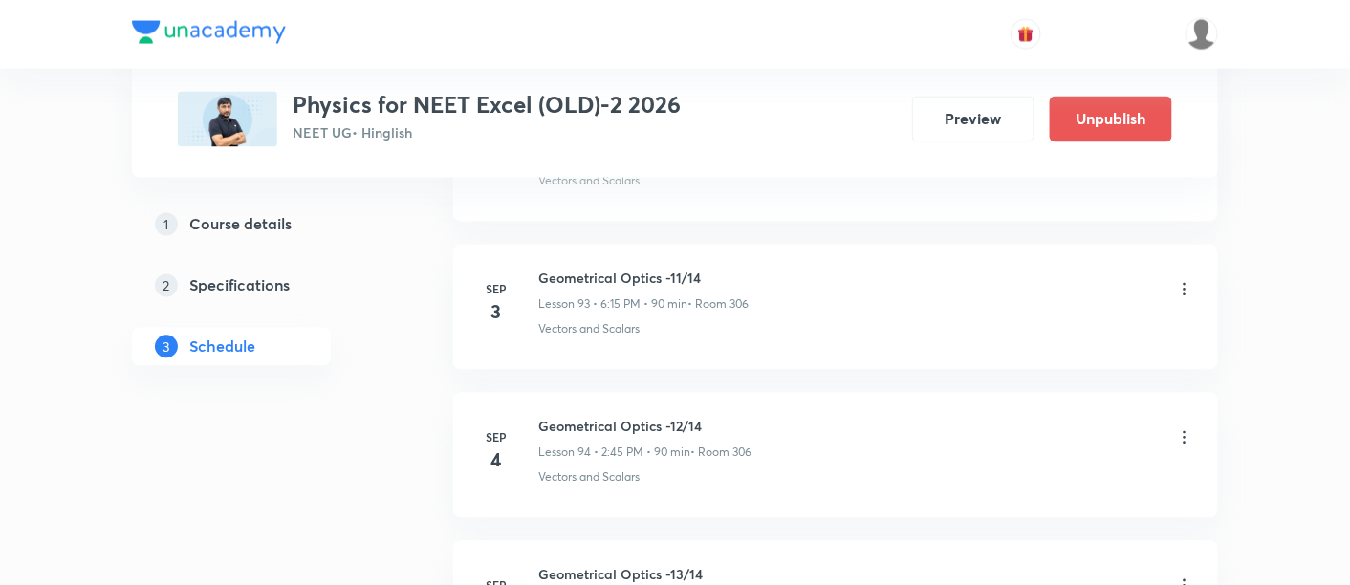
scroll to position [14765, 0]
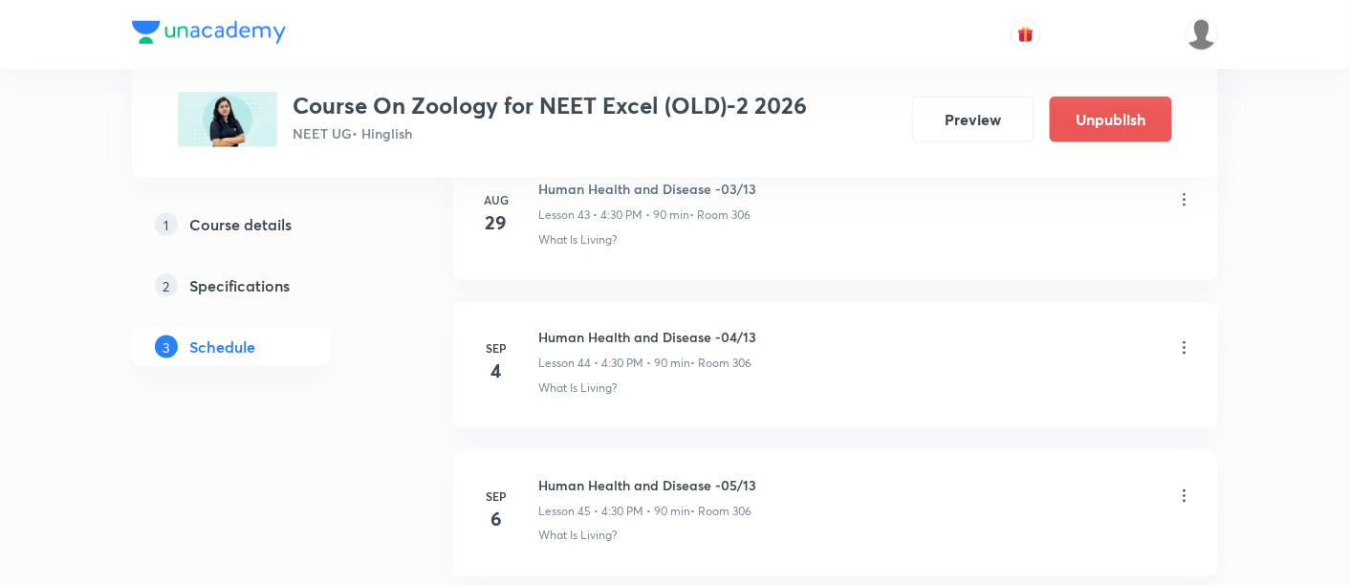
scroll to position [7456, 0]
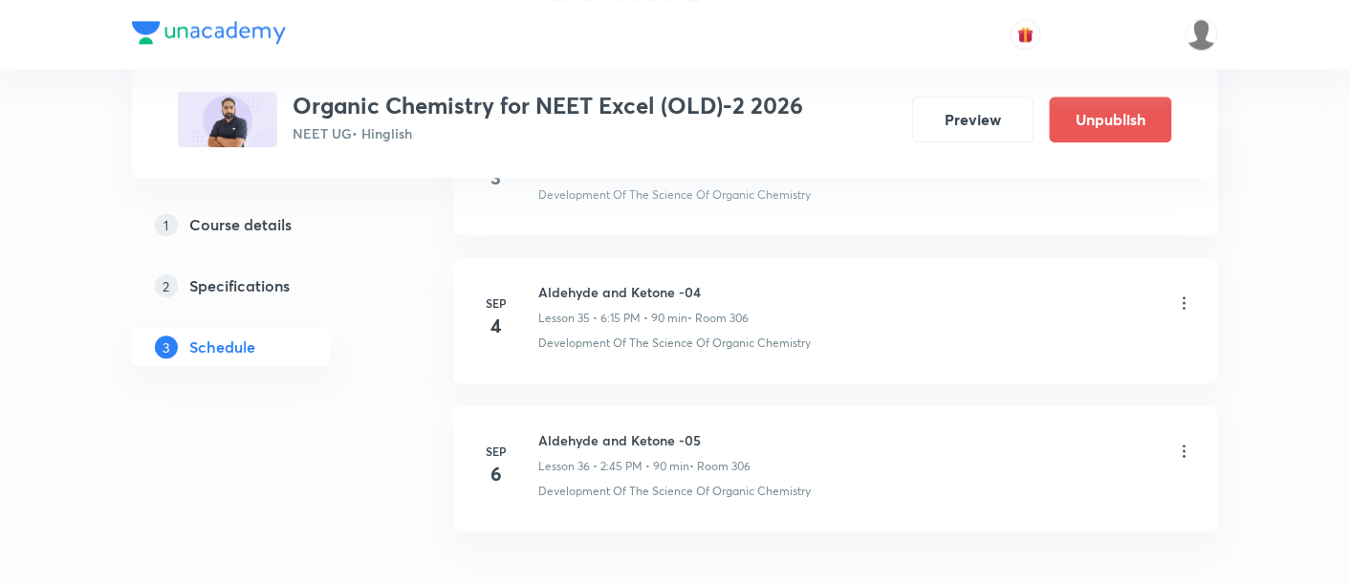
scroll to position [6151, 0]
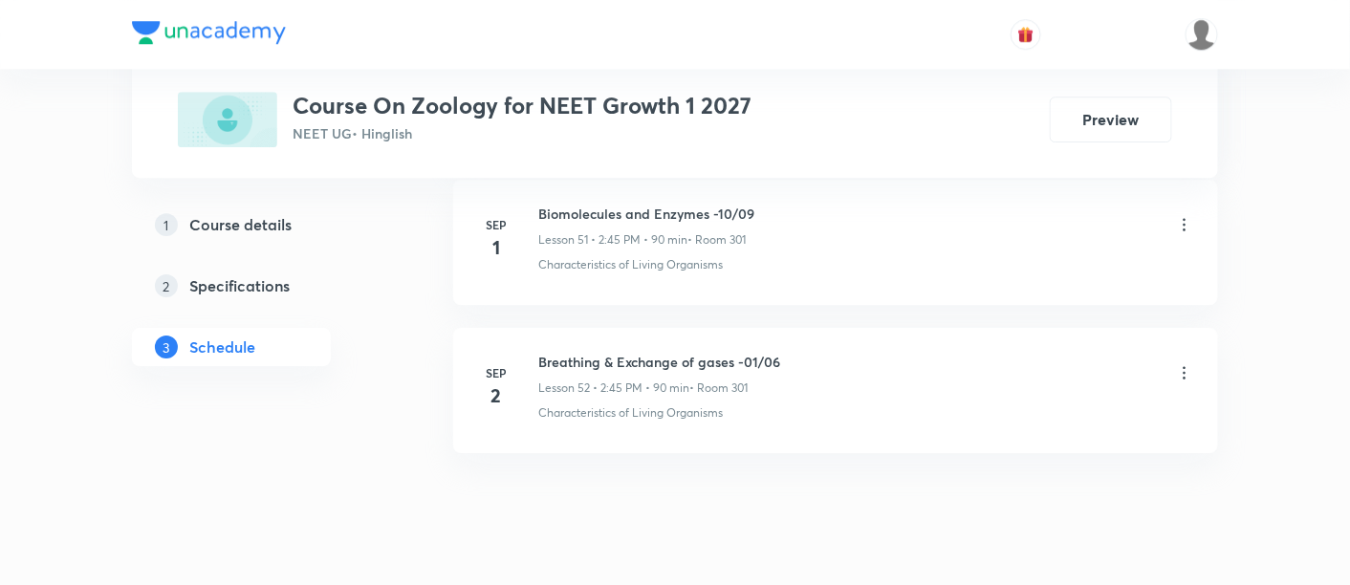
scroll to position [8623, 0]
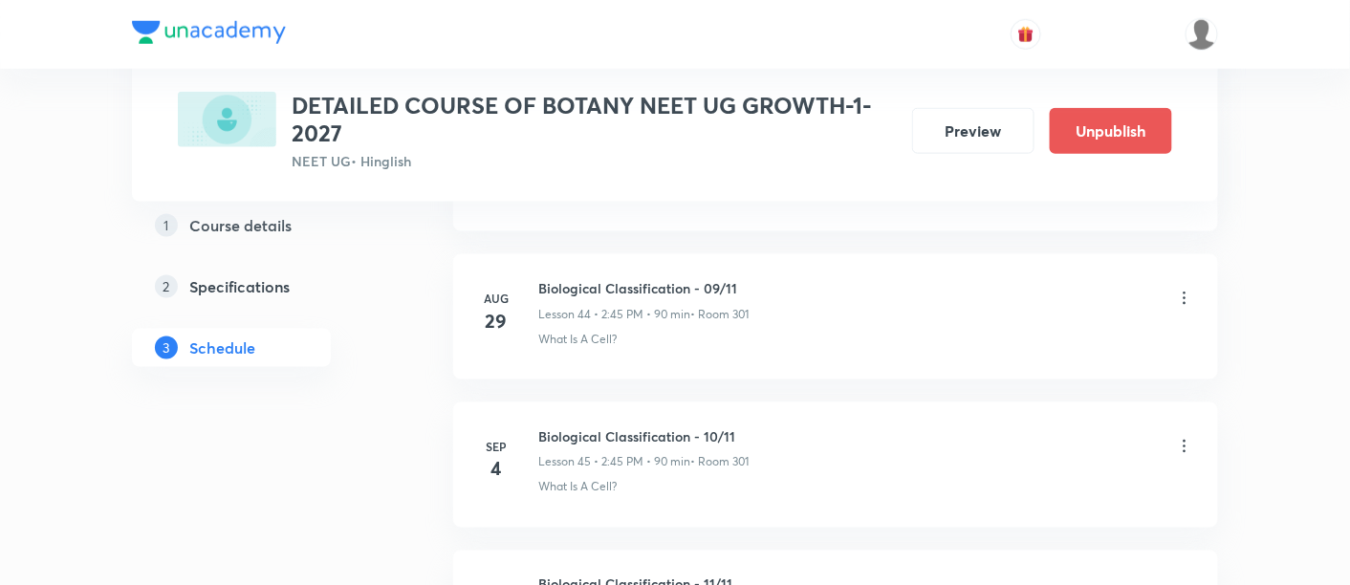
scroll to position [7517, 0]
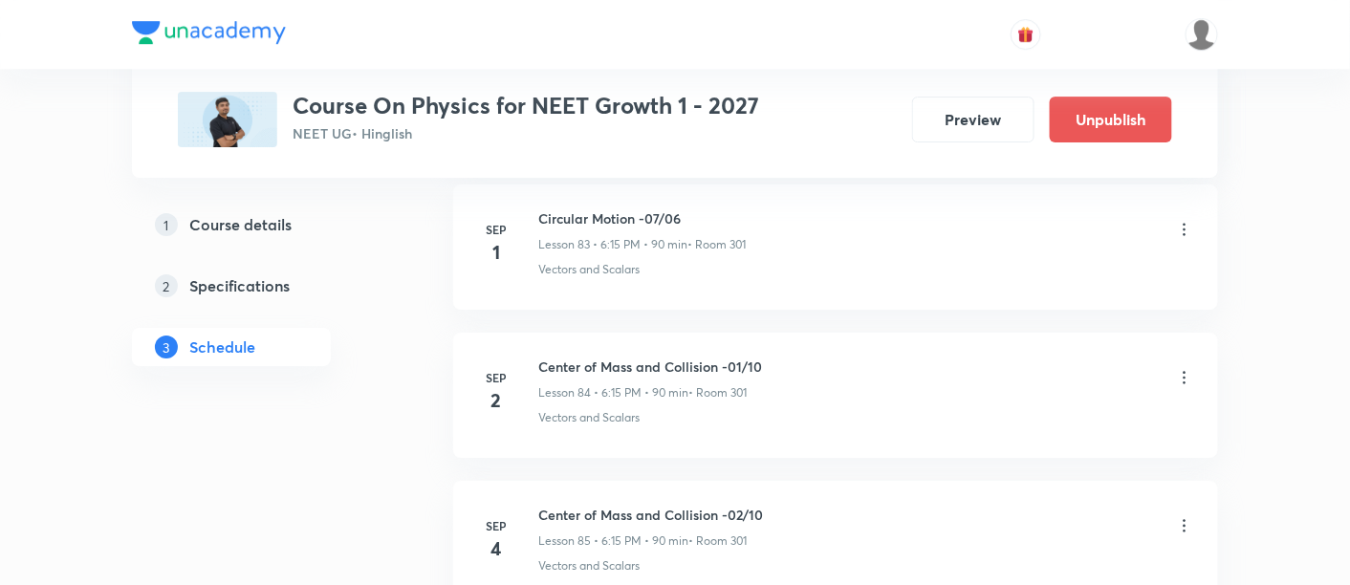
scroll to position [13497, 0]
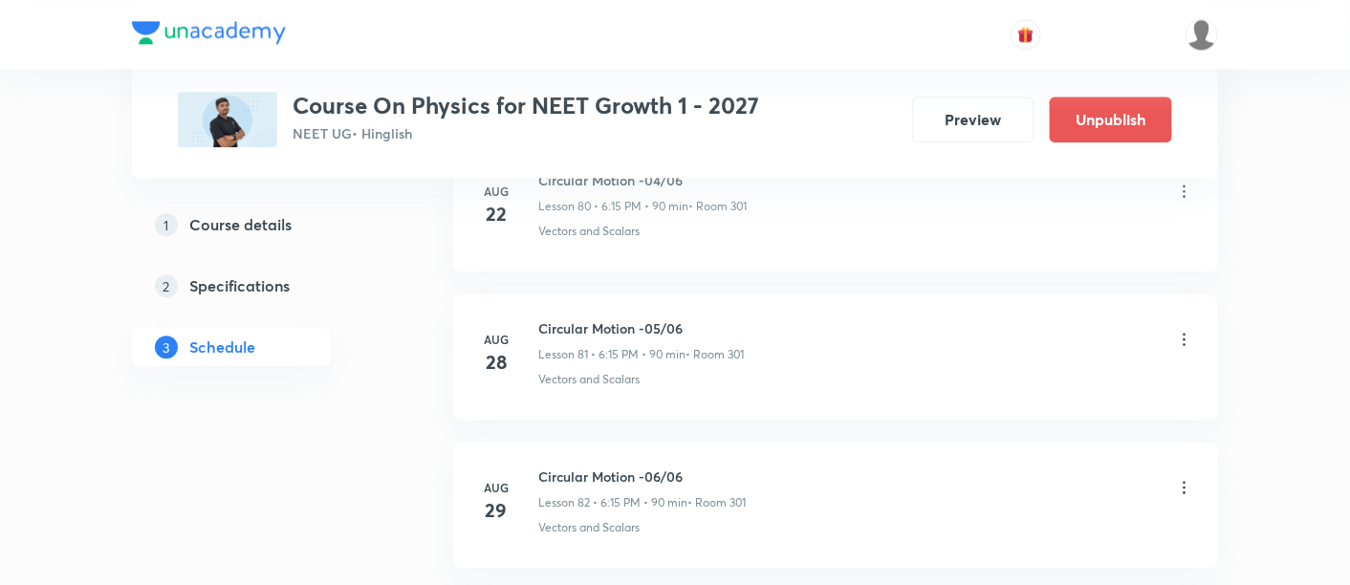
scroll to position [13497, 0]
